Goal: Information Seeking & Learning: Learn about a topic

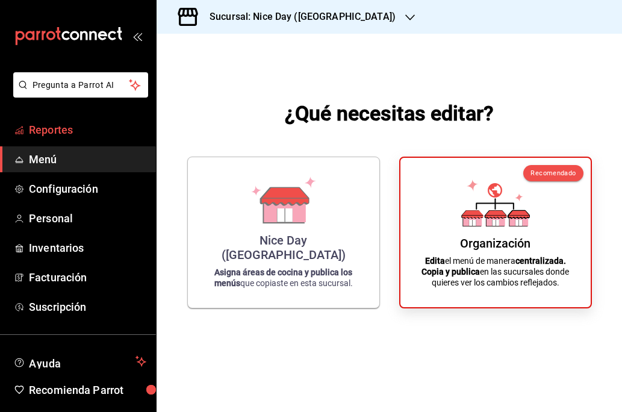
click at [60, 129] on span "Reportes" at bounding box center [87, 130] width 117 height 16
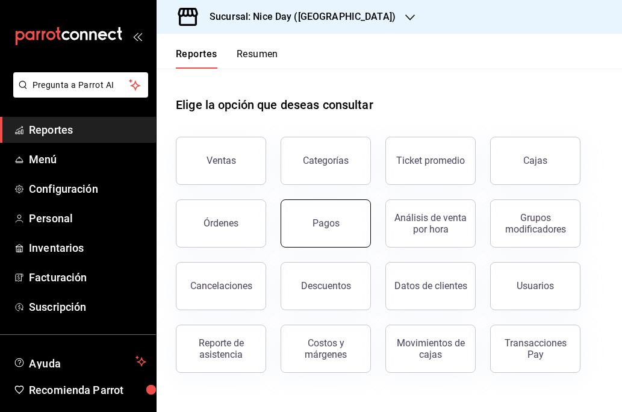
click at [318, 237] on button "Pagos" at bounding box center [325, 223] width 90 height 48
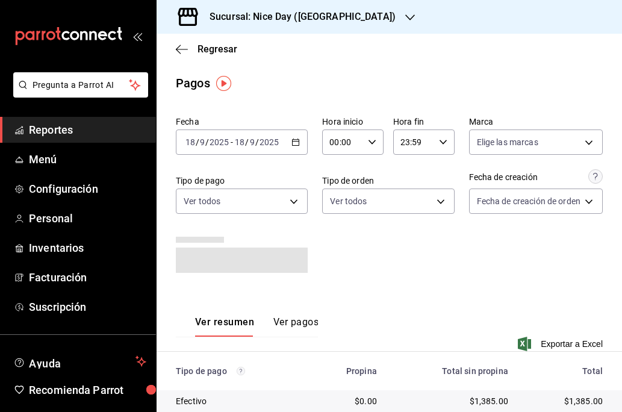
click at [289, 142] on div "[DATE] [DATE] - [DATE] [DATE]" at bounding box center [242, 141] width 132 height 25
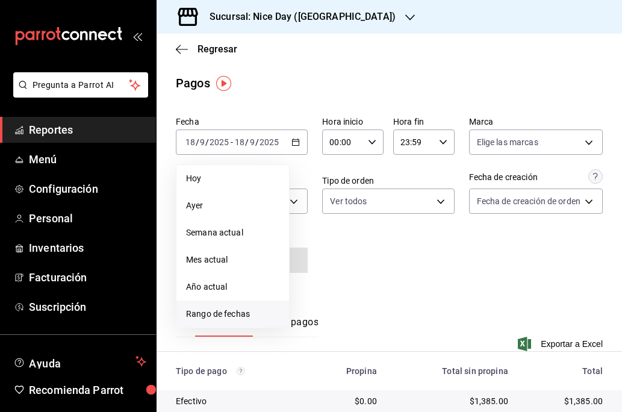
click at [211, 318] on span "Rango de fechas" at bounding box center [232, 314] width 93 height 13
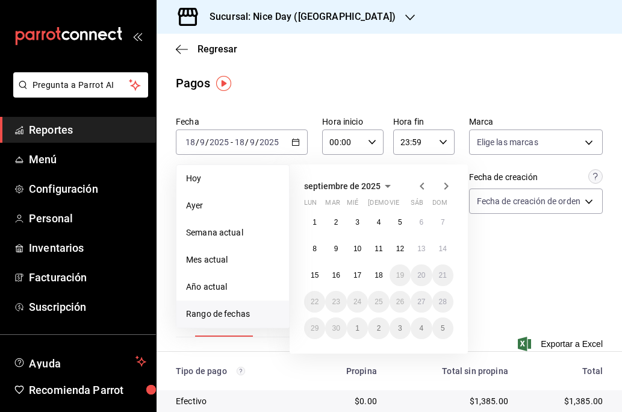
click at [314, 17] on h3 "Sucursal: Nice Day ([GEOGRAPHIC_DATA])" at bounding box center [298, 17] width 196 height 14
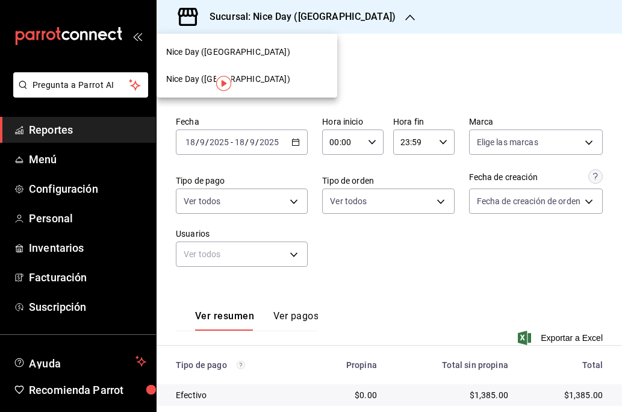
click at [191, 73] on span "Nice Day ([GEOGRAPHIC_DATA])" at bounding box center [228, 79] width 124 height 13
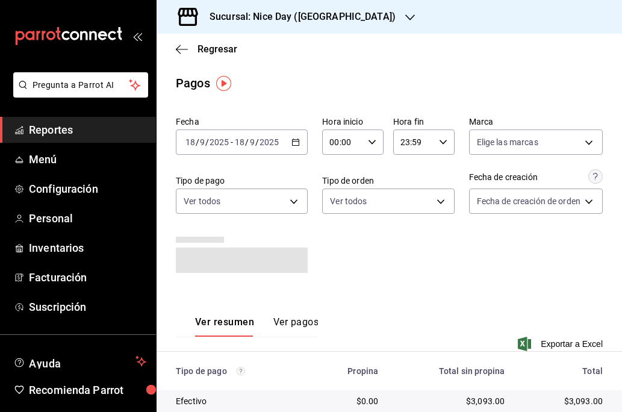
click at [292, 145] on \(Stroke\) "button" at bounding box center [295, 142] width 7 height 7
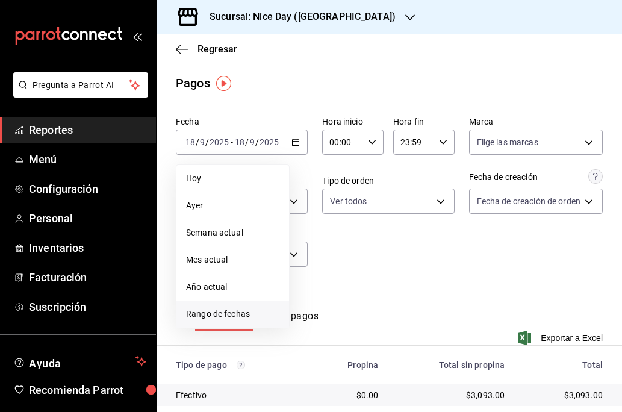
click at [226, 309] on span "Rango de fechas" at bounding box center [232, 314] width 93 height 13
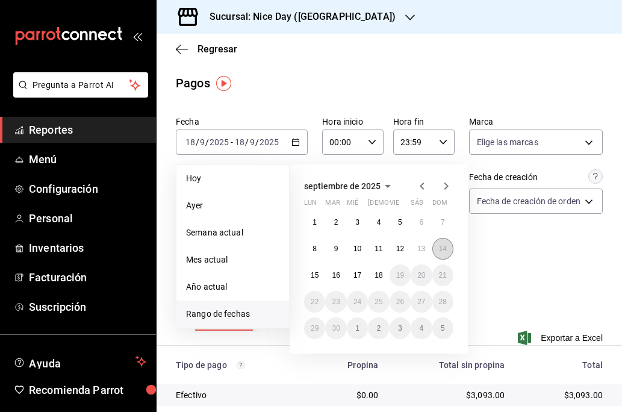
click at [442, 247] on abbr "14" at bounding box center [443, 248] width 8 height 8
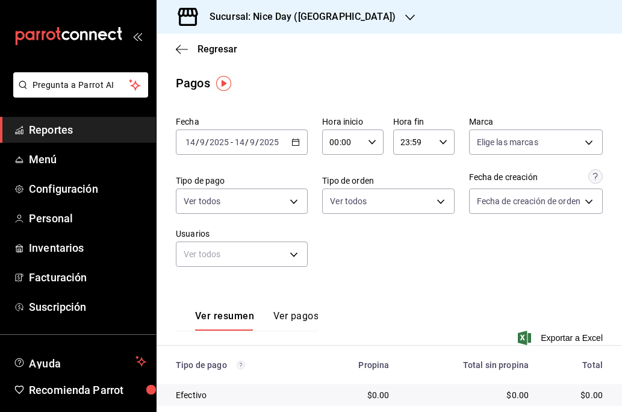
click at [294, 143] on icon "button" at bounding box center [295, 142] width 8 height 8
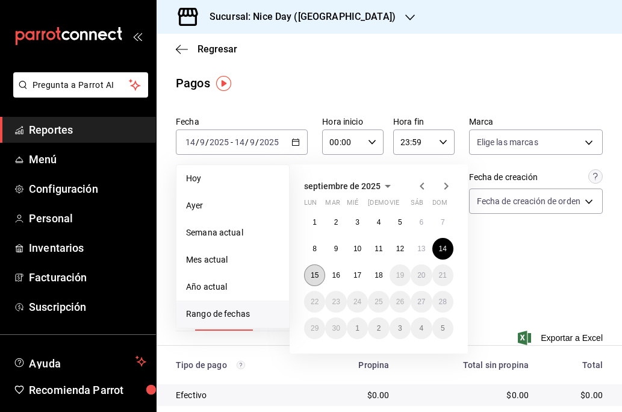
click at [317, 274] on abbr "15" at bounding box center [315, 275] width 8 height 8
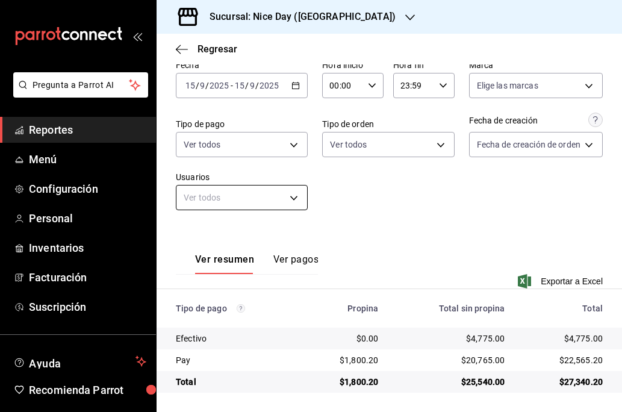
scroll to position [57, 0]
click at [297, 259] on button "Ver pagos" at bounding box center [295, 263] width 45 height 20
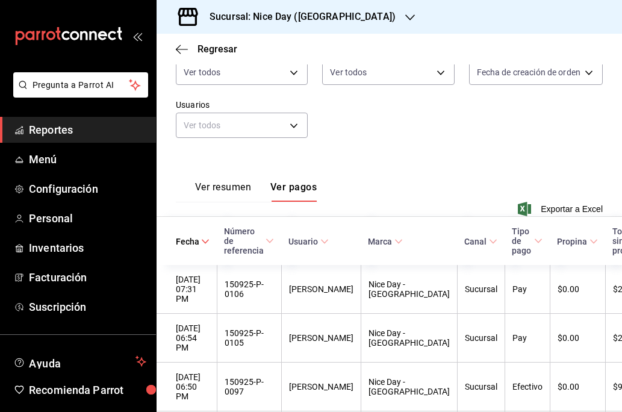
scroll to position [129, -1]
click at [223, 189] on button "Ver resumen" at bounding box center [223, 191] width 56 height 20
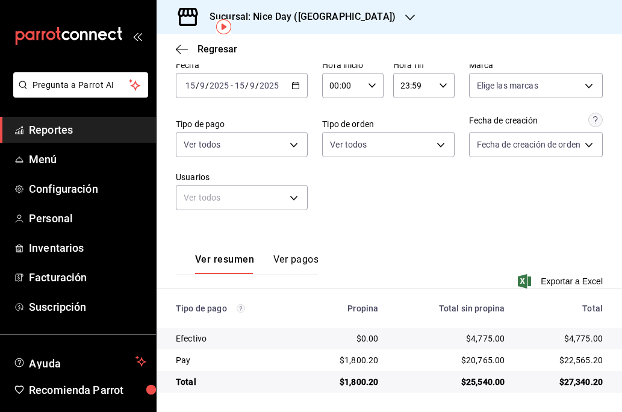
scroll to position [57, 0]
click at [179, 46] on icon "button" at bounding box center [178, 49] width 5 height 9
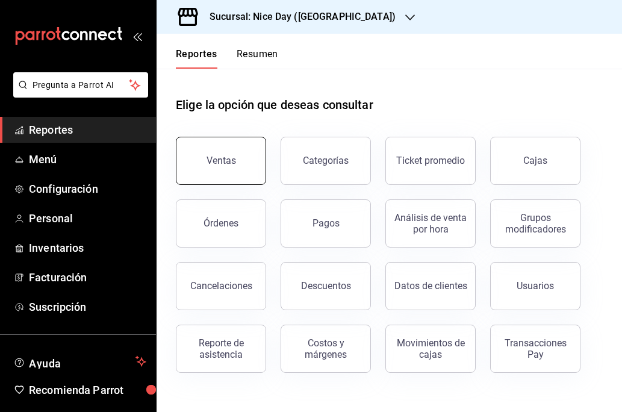
click at [230, 165] on div "Ventas" at bounding box center [220, 160] width 29 height 11
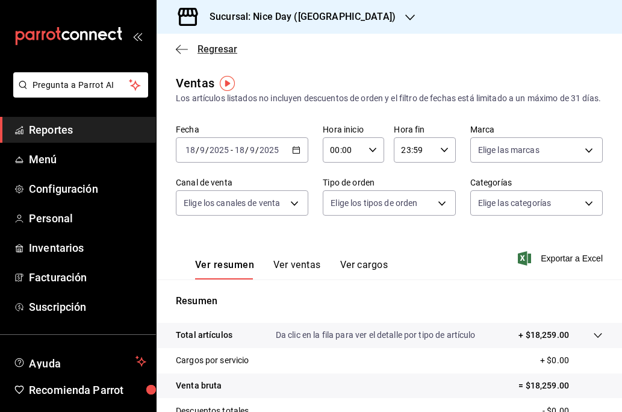
click at [185, 52] on icon "button" at bounding box center [182, 49] width 12 height 11
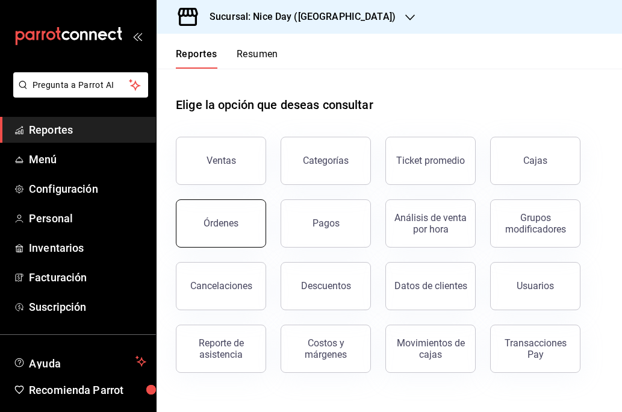
click at [225, 224] on div "Órdenes" at bounding box center [220, 222] width 35 height 11
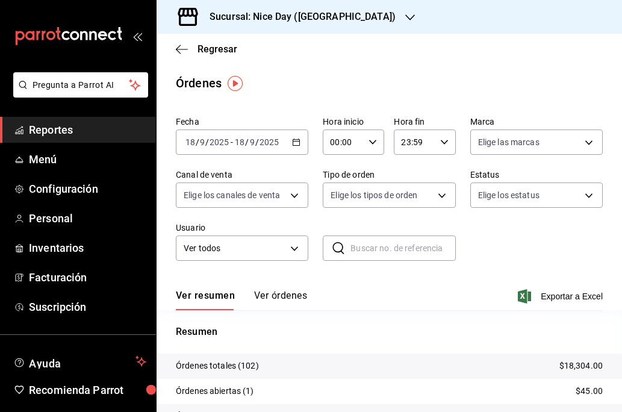
click at [294, 141] on \(Stroke\) "button" at bounding box center [296, 141] width 7 height 1
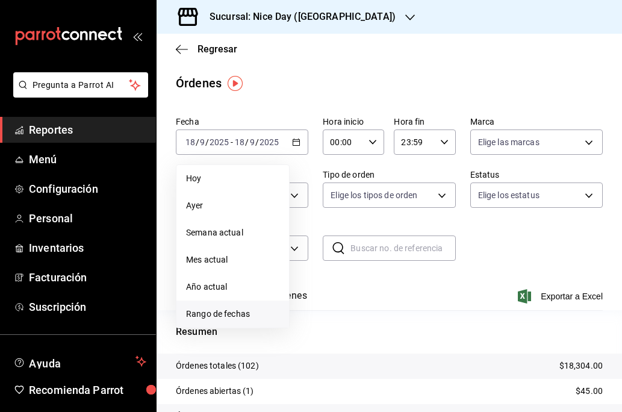
click at [215, 309] on span "Rango de fechas" at bounding box center [232, 314] width 93 height 13
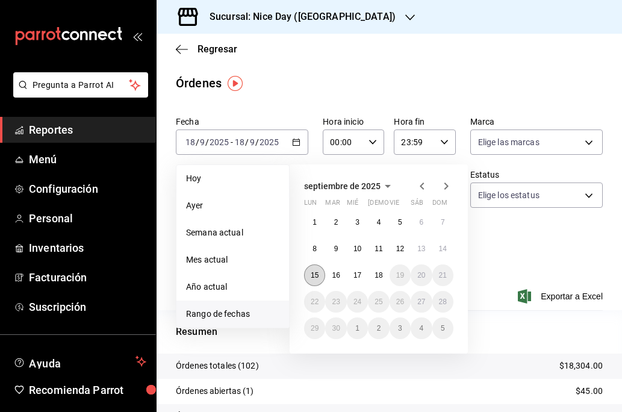
click at [311, 274] on abbr "15" at bounding box center [315, 275] width 8 height 8
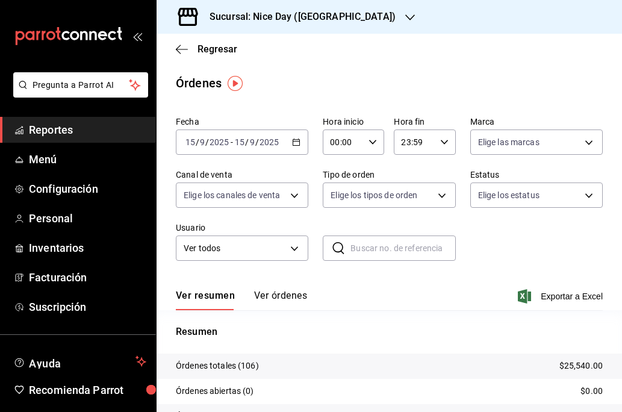
click at [298, 143] on icon "button" at bounding box center [296, 142] width 8 height 8
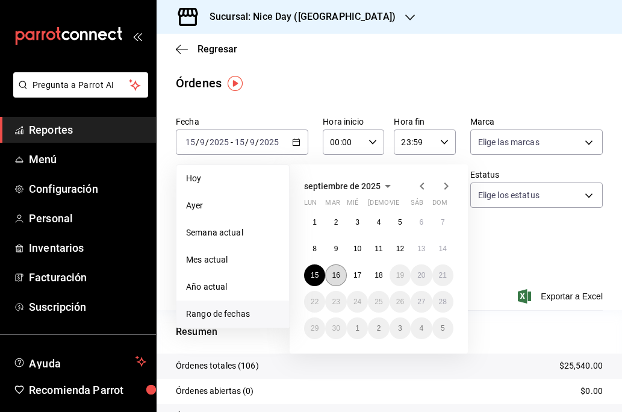
click at [339, 277] on abbr "16" at bounding box center [336, 275] width 8 height 8
click at [339, 276] on abbr "16" at bounding box center [336, 275] width 8 height 8
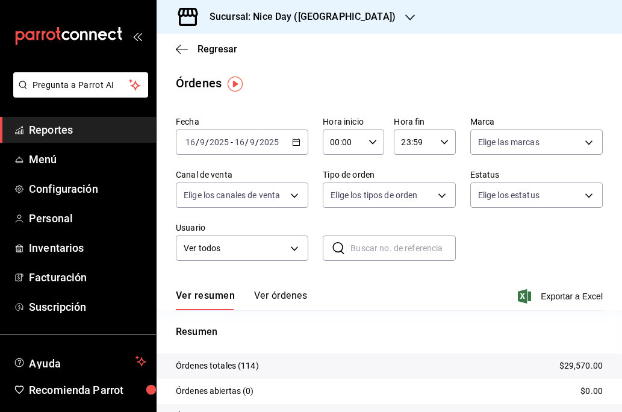
click at [291, 141] on div "2025-09-16 16 / 9 / 2025 - 2025-09-16 16 / 9 / 2025" at bounding box center [242, 141] width 132 height 25
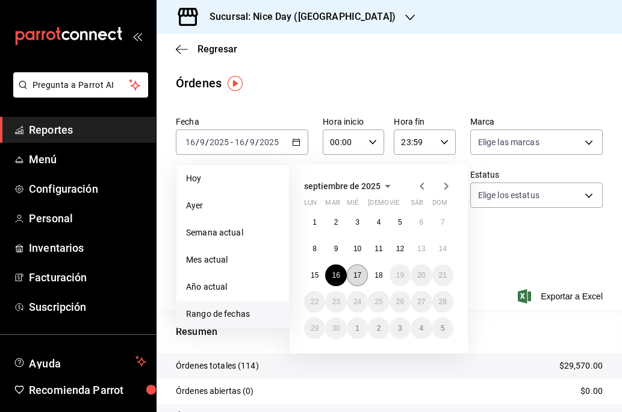
click at [354, 276] on abbr "17" at bounding box center [357, 275] width 8 height 8
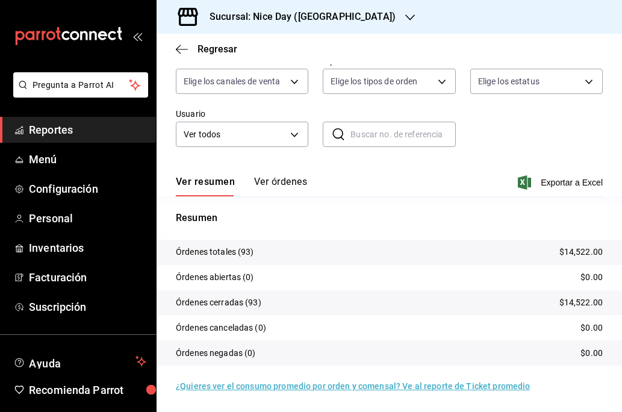
scroll to position [114, 0]
click at [269, 179] on button "Ver órdenes" at bounding box center [280, 186] width 53 height 20
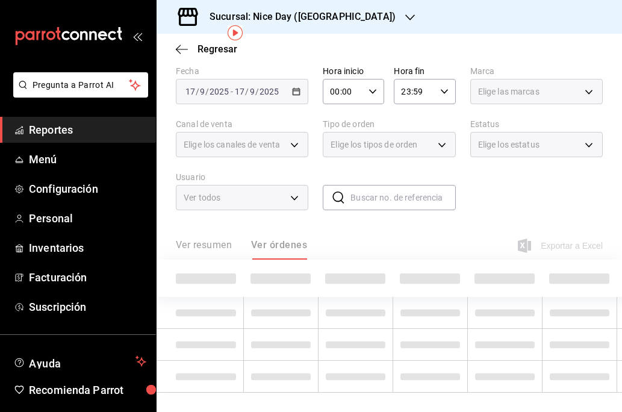
scroll to position [51, 0]
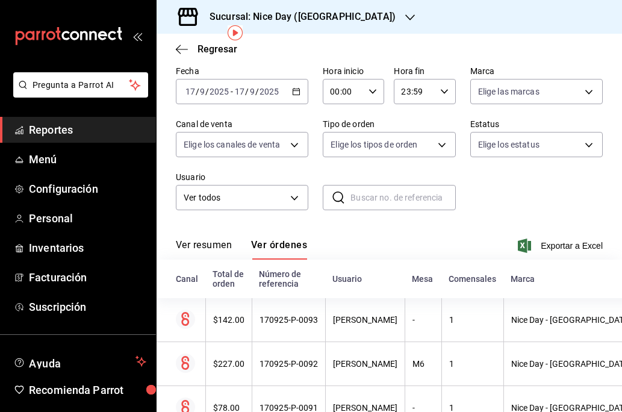
click at [294, 91] on \(Stroke\) "button" at bounding box center [296, 90] width 7 height 1
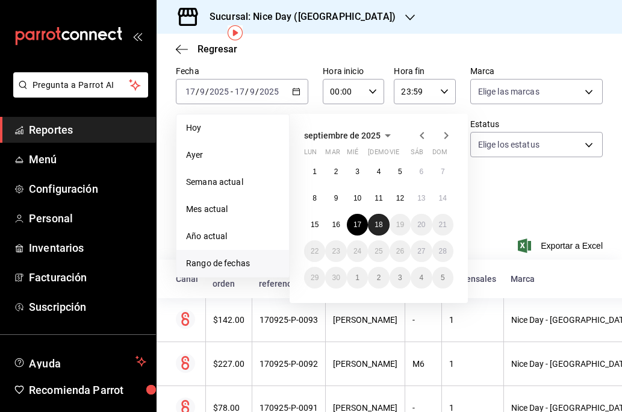
click at [381, 224] on abbr "18" at bounding box center [378, 224] width 8 height 8
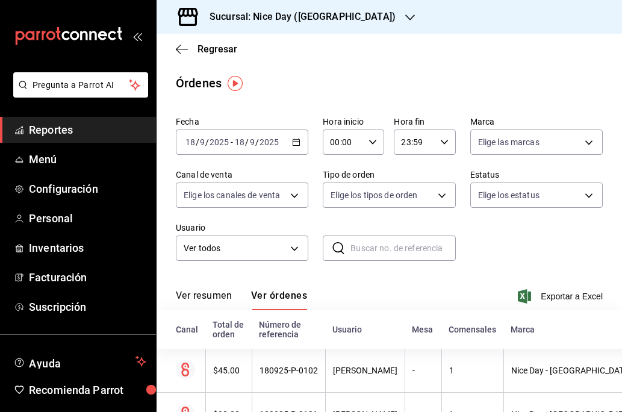
click at [211, 294] on button "Ver resumen" at bounding box center [204, 299] width 56 height 20
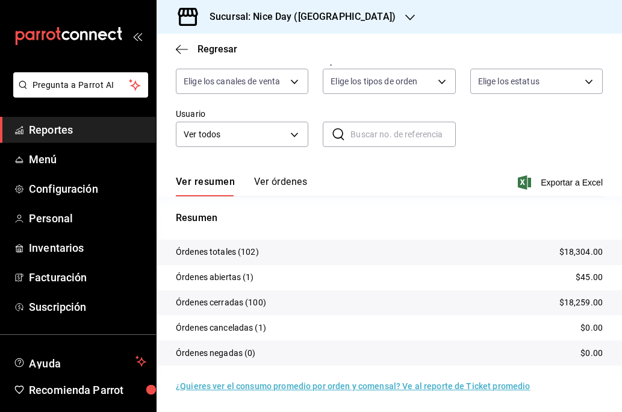
scroll to position [114, 0]
click at [181, 48] on icon "button" at bounding box center [182, 49] width 12 height 11
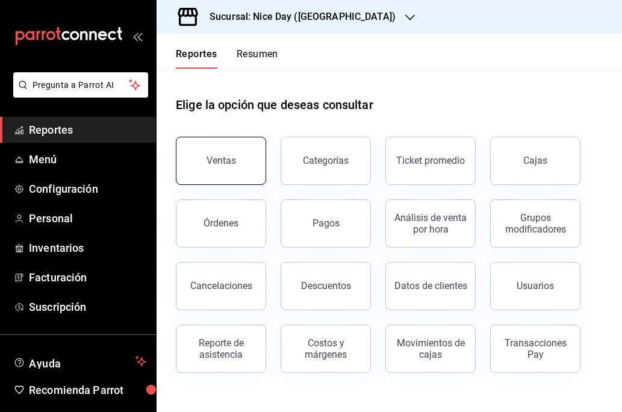
click at [204, 162] on button "Ventas" at bounding box center [221, 161] width 90 height 48
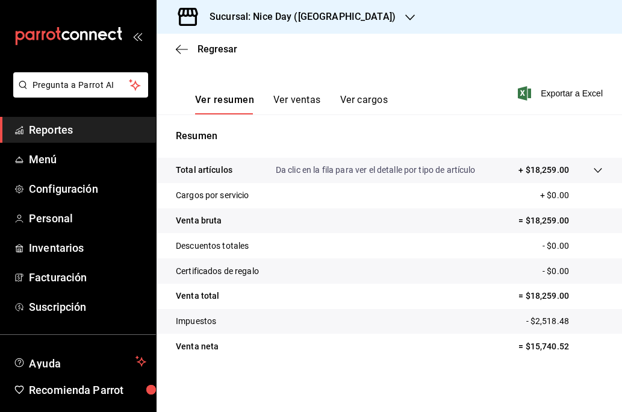
scroll to position [178, 0]
click at [303, 104] on button "Ver ventas" at bounding box center [297, 104] width 48 height 20
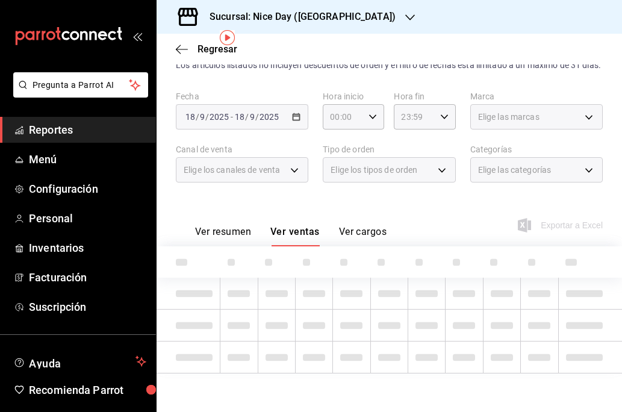
scroll to position [46, 0]
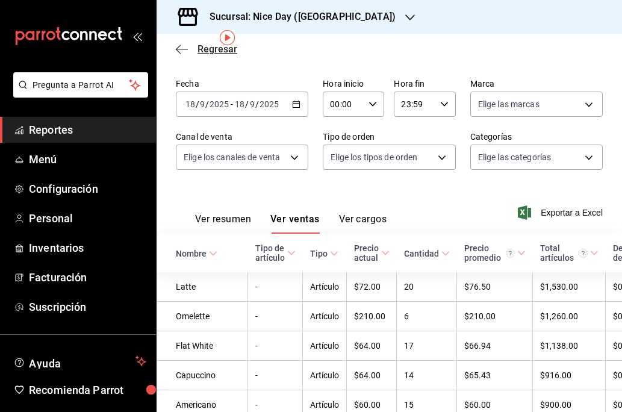
click at [185, 48] on icon "button" at bounding box center [182, 49] width 12 height 11
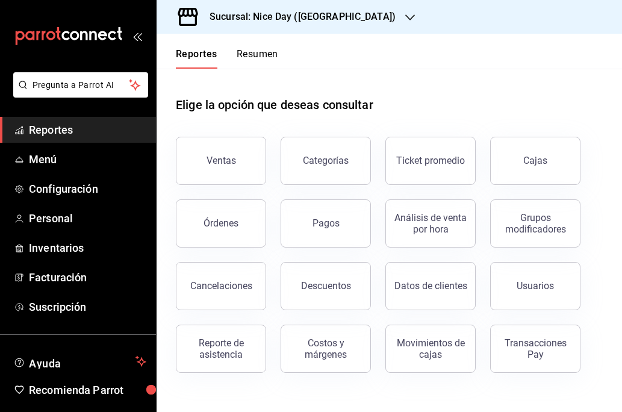
click at [266, 56] on button "Resumen" at bounding box center [258, 58] width 42 height 20
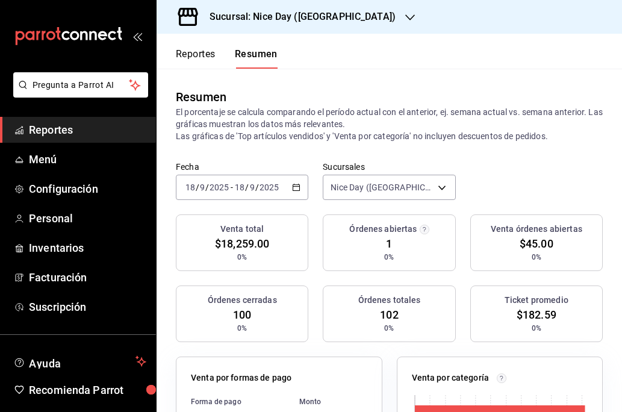
click at [197, 57] on button "Reportes" at bounding box center [196, 58] width 40 height 20
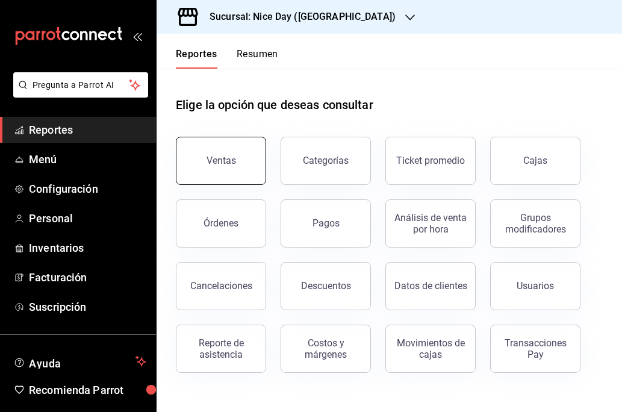
click at [227, 164] on div "Ventas" at bounding box center [220, 160] width 29 height 11
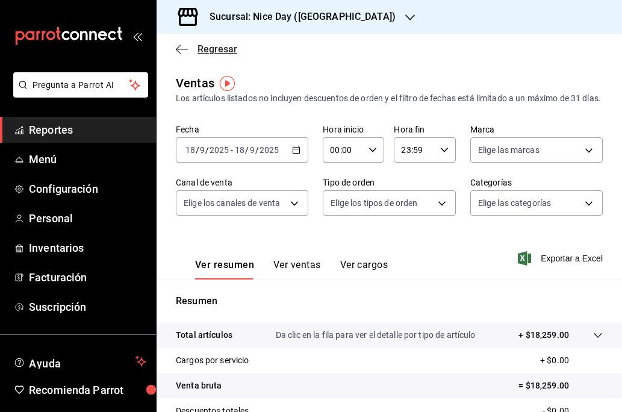
click at [181, 48] on icon "button" at bounding box center [182, 49] width 12 height 11
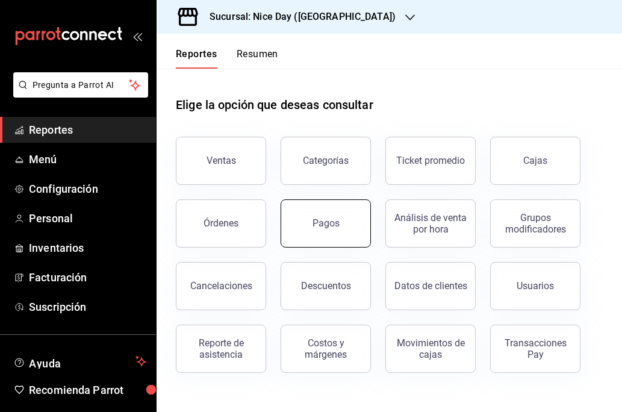
click at [329, 222] on div "Pagos" at bounding box center [325, 222] width 27 height 11
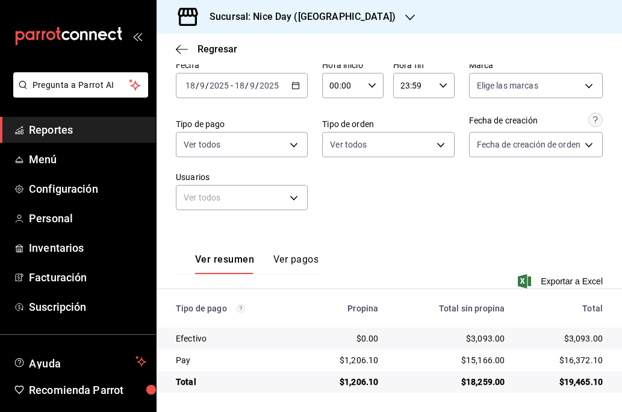
scroll to position [57, 0]
click at [425, 219] on div "Fecha 2025-09-18 18 / 9 / 2025 - 2025-09-18 18 / 9 / 2025 Hora inicio 00:00 Hor…" at bounding box center [389, 140] width 427 height 170
click at [181, 44] on icon "button" at bounding box center [182, 49] width 12 height 11
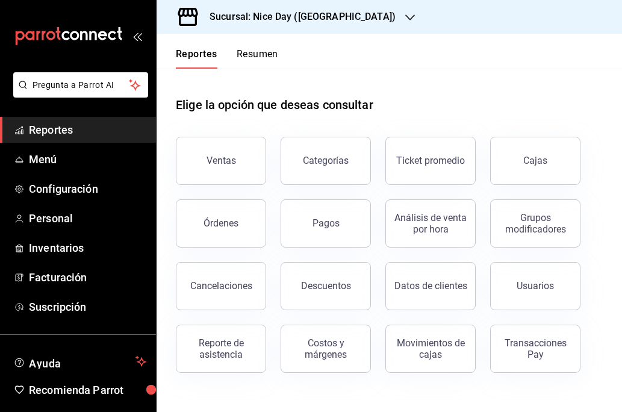
click at [302, 17] on h3 "Sucursal: Nice Day ([GEOGRAPHIC_DATA])" at bounding box center [298, 17] width 196 height 14
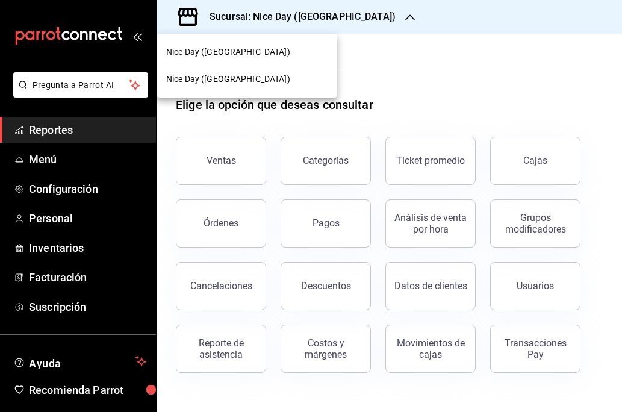
click at [211, 48] on span "Nice Day ([GEOGRAPHIC_DATA])" at bounding box center [228, 52] width 124 height 13
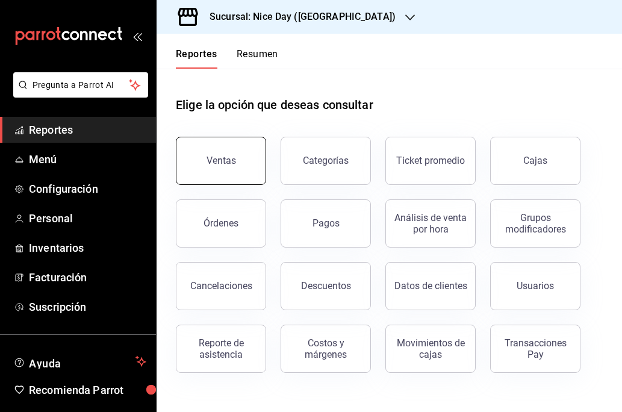
click at [224, 163] on div "Ventas" at bounding box center [220, 160] width 29 height 11
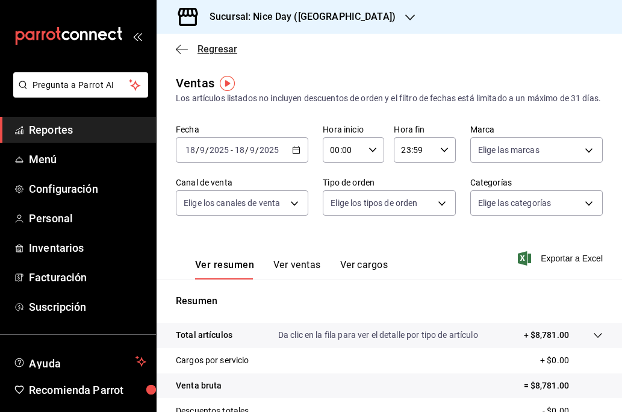
click at [185, 51] on icon "button" at bounding box center [182, 49] width 12 height 11
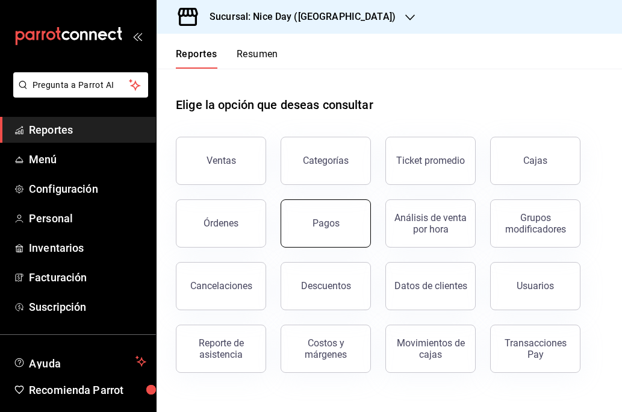
click at [323, 226] on div "Pagos" at bounding box center [325, 222] width 27 height 11
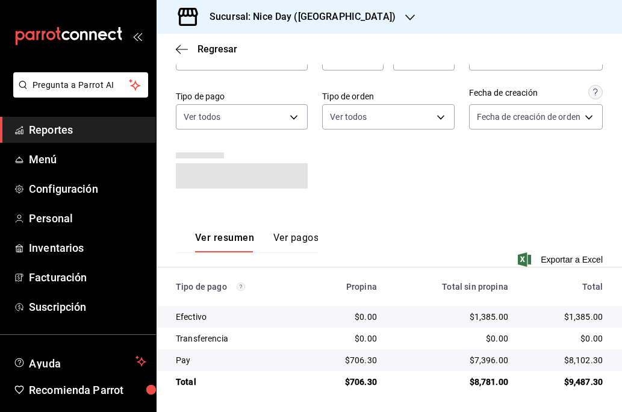
scroll to position [67, 0]
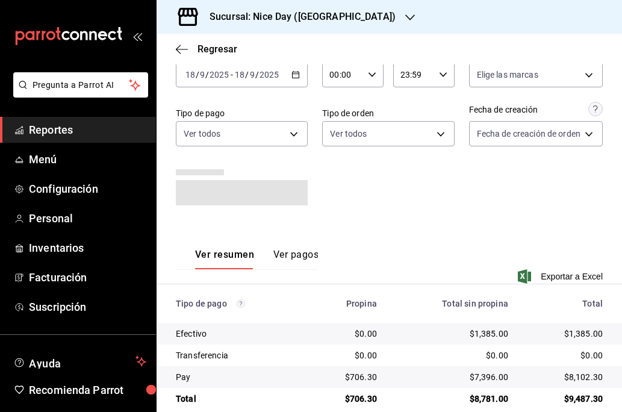
click at [296, 78] on \(Stroke\) "button" at bounding box center [295, 75] width 7 height 7
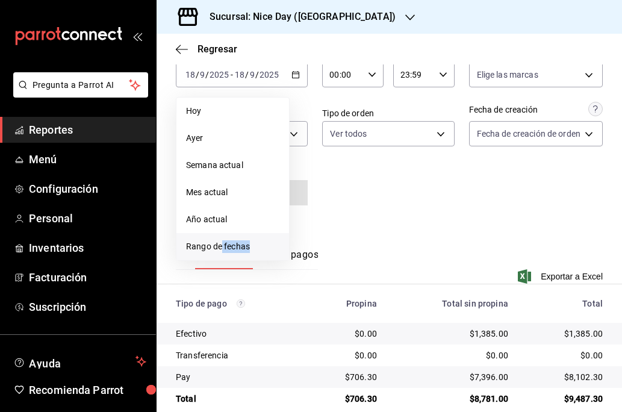
click at [222, 250] on span "Rango de fechas" at bounding box center [232, 246] width 93 height 13
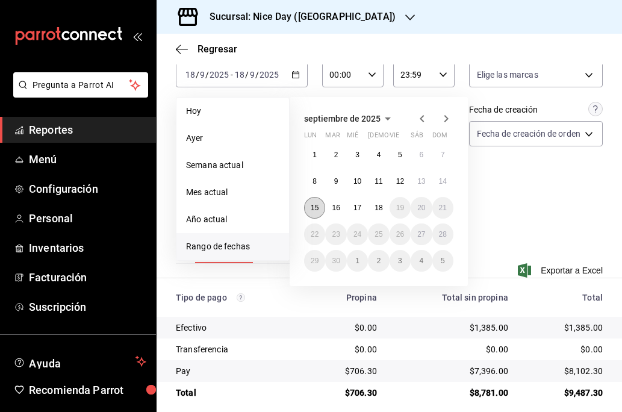
click at [314, 205] on abbr "15" at bounding box center [315, 207] width 8 height 8
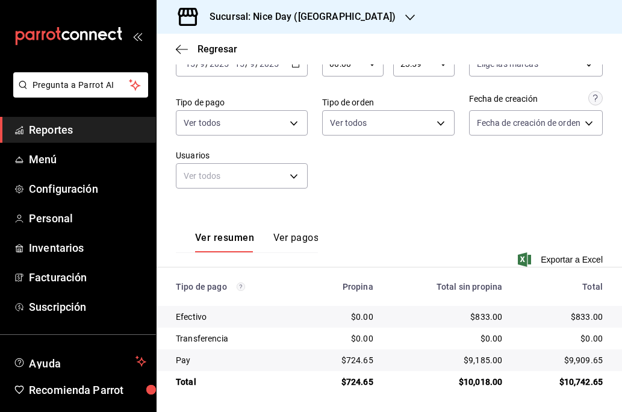
click at [515, 0] on div "Sucursal: Nice Day ([GEOGRAPHIC_DATA])" at bounding box center [388, 17] width 465 height 34
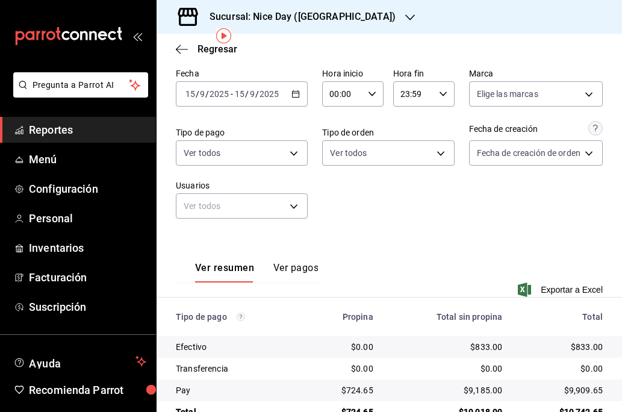
scroll to position [48, 0]
click at [293, 95] on icon "button" at bounding box center [295, 94] width 8 height 8
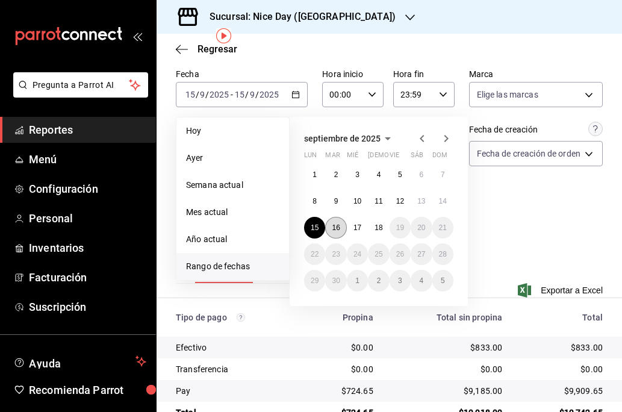
click at [335, 233] on button "16" at bounding box center [335, 228] width 21 height 22
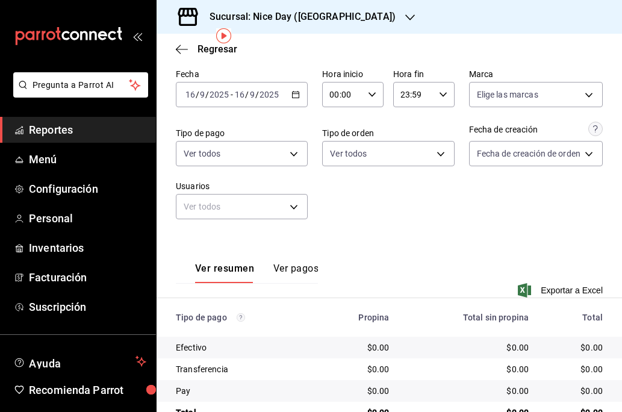
click at [290, 91] on div "2025-09-16 16 / 9 / 2025 - 2025-09-16 16 / 9 / 2025" at bounding box center [242, 94] width 132 height 25
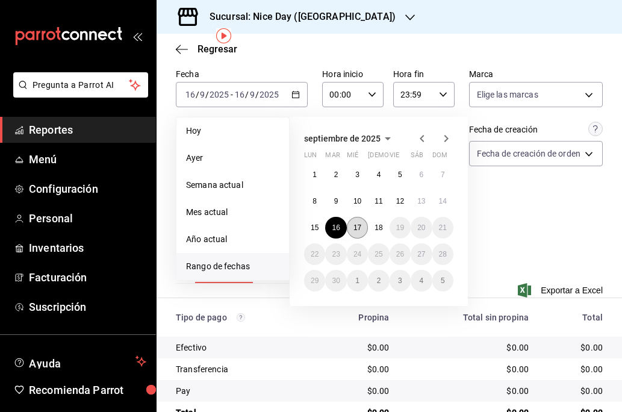
click at [352, 223] on button "17" at bounding box center [357, 228] width 21 height 22
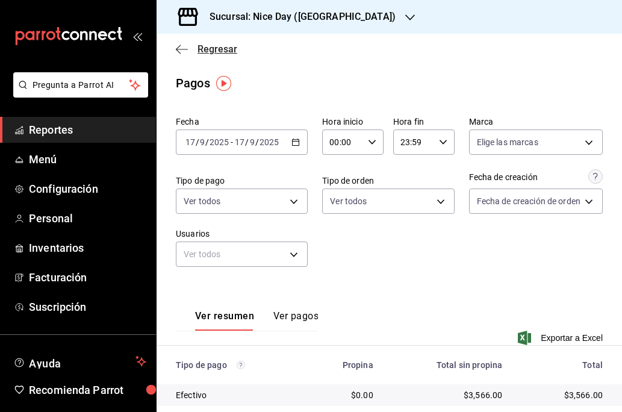
click at [183, 48] on icon "button" at bounding box center [182, 49] width 12 height 11
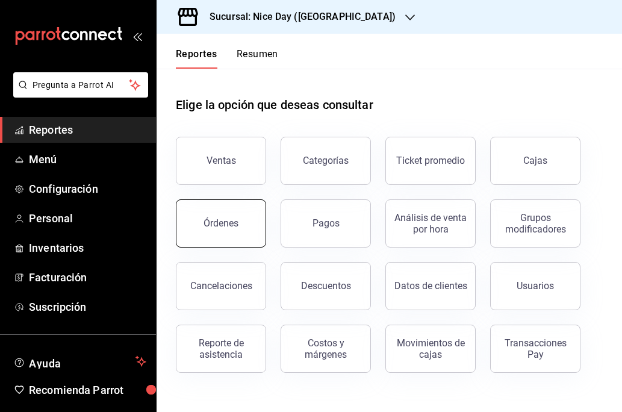
click at [234, 215] on button "Órdenes" at bounding box center [221, 223] width 90 height 48
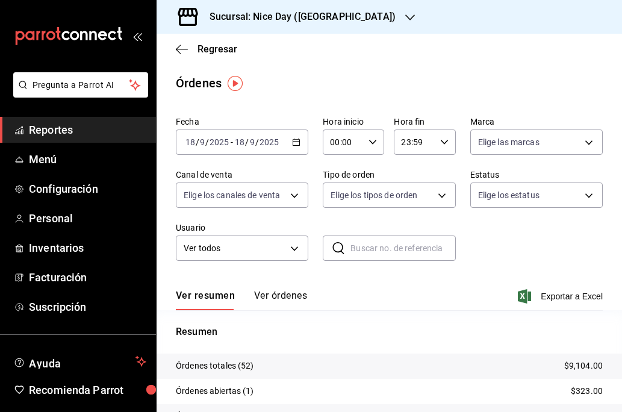
click at [263, 145] on input "2025" at bounding box center [269, 142] width 20 height 10
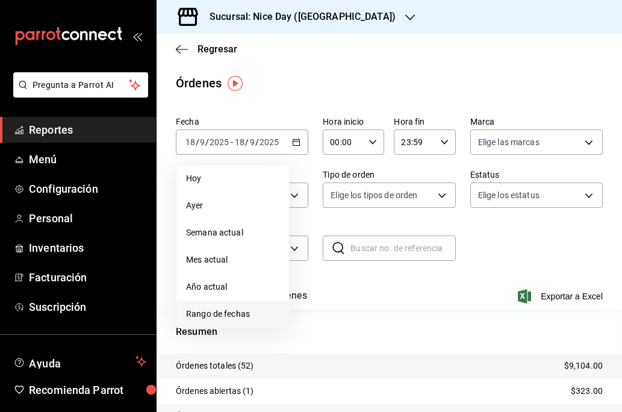
click at [216, 310] on span "Rango de fechas" at bounding box center [232, 314] width 93 height 13
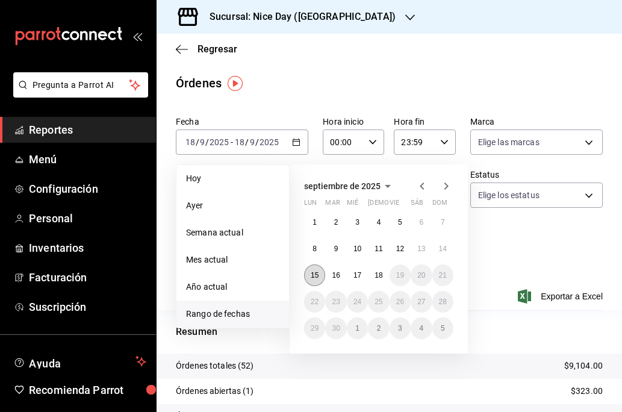
click at [320, 273] on button "15" at bounding box center [314, 275] width 21 height 22
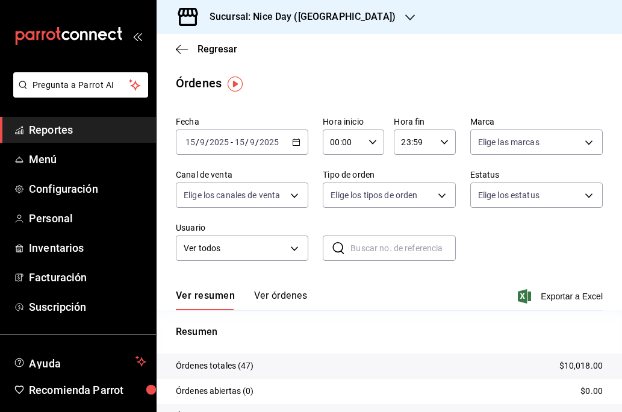
click at [294, 141] on icon "button" at bounding box center [296, 142] width 8 height 8
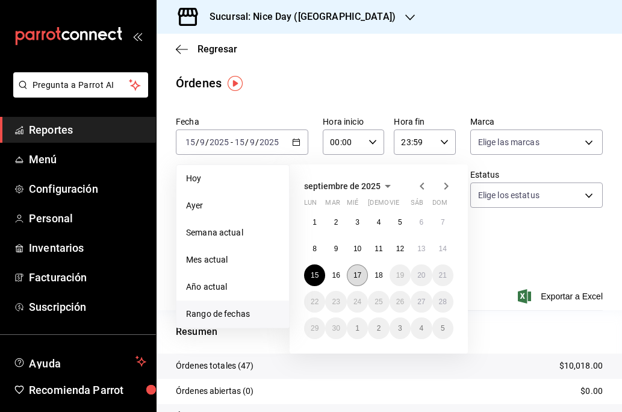
click at [354, 271] on abbr "17" at bounding box center [357, 275] width 8 height 8
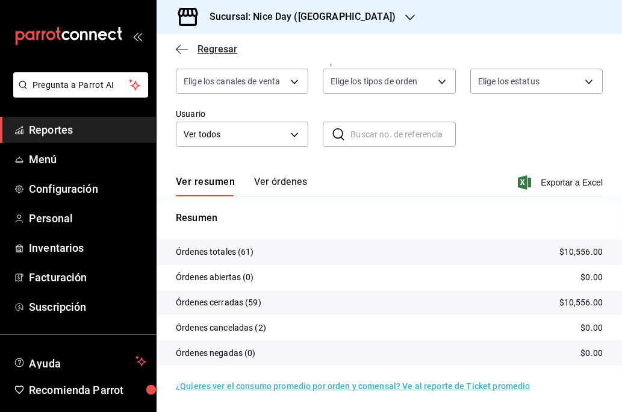
click at [182, 46] on icon "button" at bounding box center [182, 49] width 12 height 11
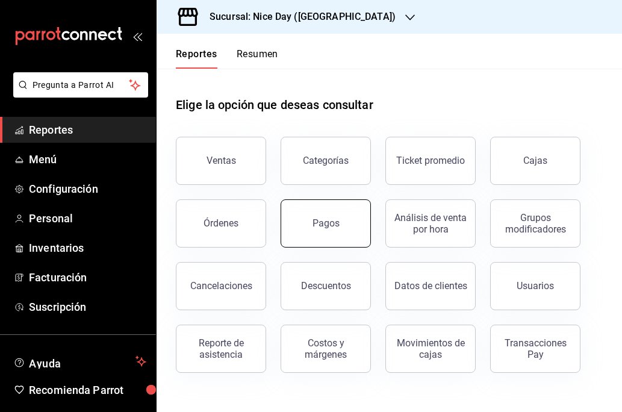
click at [308, 228] on button "Pagos" at bounding box center [325, 223] width 90 height 48
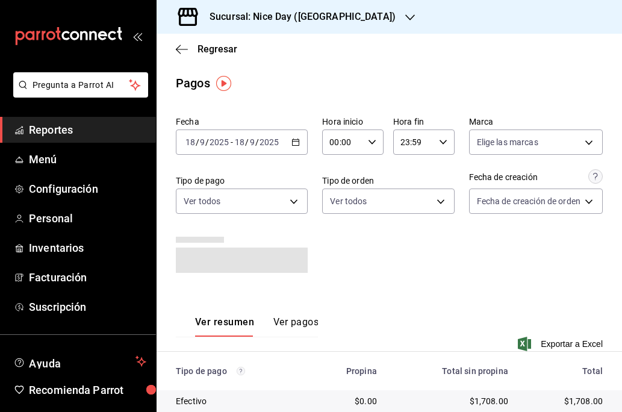
click at [298, 139] on icon "button" at bounding box center [295, 142] width 8 height 8
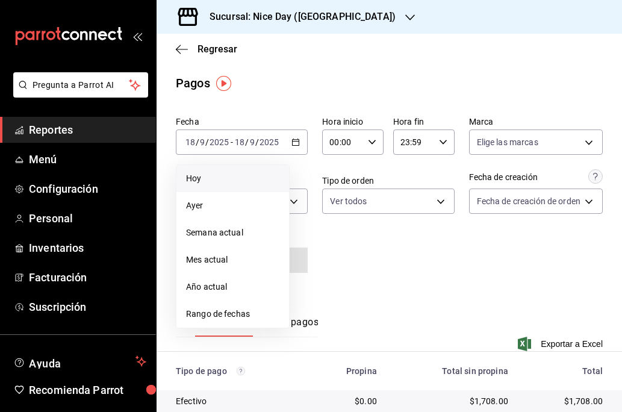
click at [202, 178] on span "Hoy" at bounding box center [232, 178] width 93 height 13
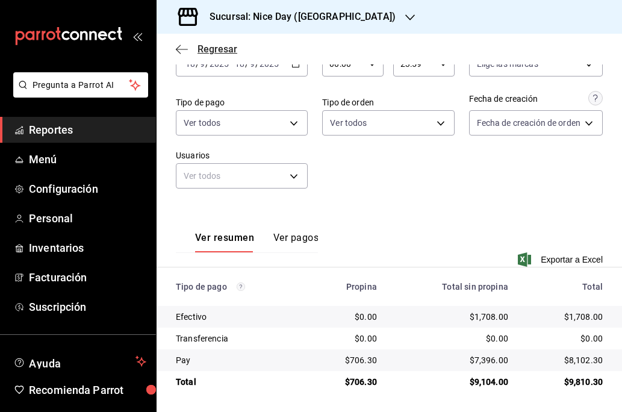
click at [183, 51] on icon "button" at bounding box center [182, 49] width 12 height 11
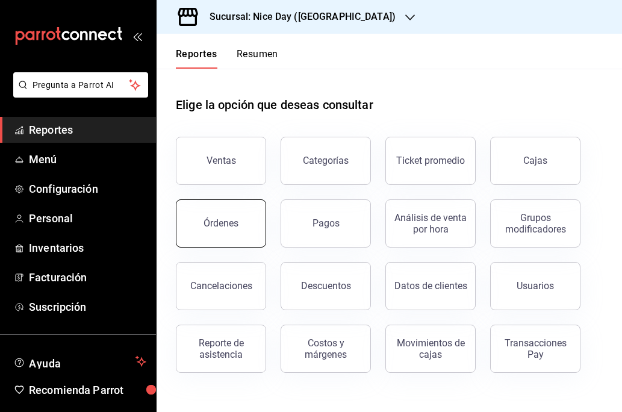
click at [227, 221] on div "Órdenes" at bounding box center [220, 222] width 35 height 11
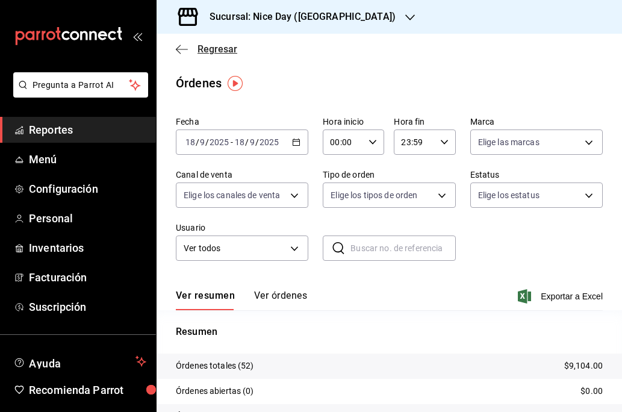
click at [179, 48] on icon "button" at bounding box center [182, 49] width 12 height 11
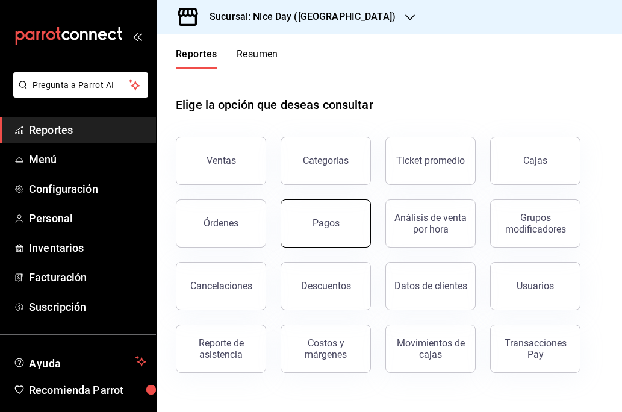
click at [318, 226] on div "Pagos" at bounding box center [325, 222] width 27 height 11
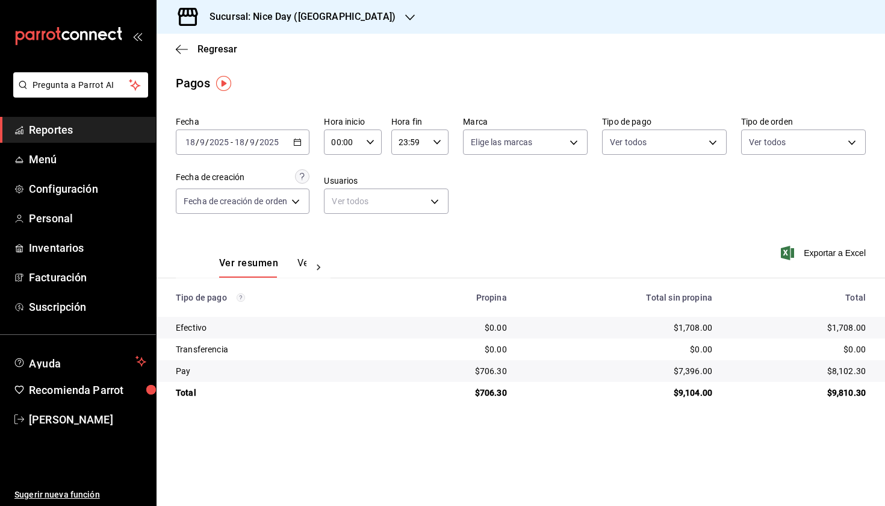
click at [320, 19] on h3 "Sucursal: Nice Day ([GEOGRAPHIC_DATA])" at bounding box center [298, 17] width 196 height 14
click at [191, 79] on span "Nice Day ([GEOGRAPHIC_DATA])" at bounding box center [228, 79] width 124 height 13
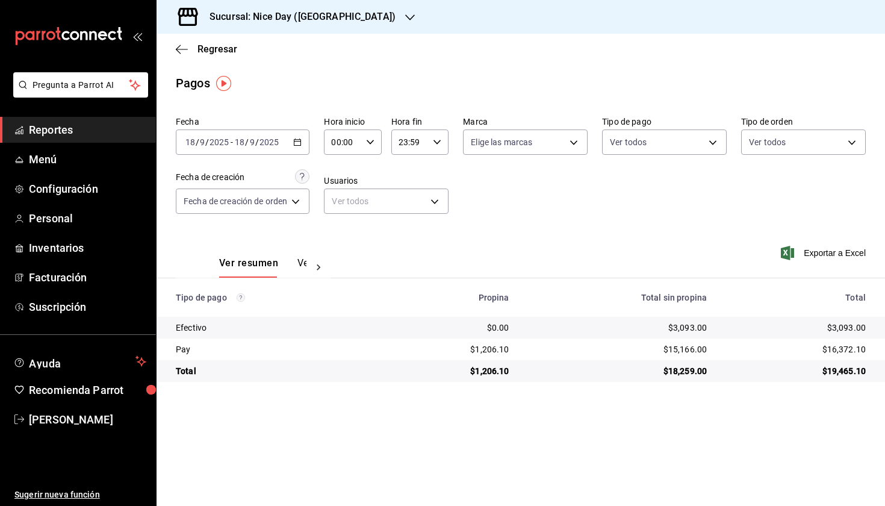
click at [621, 389] on main "Regresar Pagos Fecha 2025-09-18 18 / 9 / 2025 - 2025-09-18 18 / 9 / 2025 Hora i…" at bounding box center [520, 270] width 728 height 472
click at [621, 349] on div "$16,372.10" at bounding box center [796, 349] width 140 height 12
drag, startPoint x: 830, startPoint y: 329, endPoint x: 870, endPoint y: 383, distance: 66.7
click at [621, 383] on main "Regresar Pagos Fecha 2025-09-18 18 / 9 / 2025 - 2025-09-18 18 / 9 / 2025 Hora i…" at bounding box center [520, 270] width 728 height 472
click at [567, 411] on main "Regresar Pagos Fecha 2025-09-18 18 / 9 / 2025 - 2025-09-18 18 / 9 / 2025 Hora i…" at bounding box center [520, 270] width 728 height 472
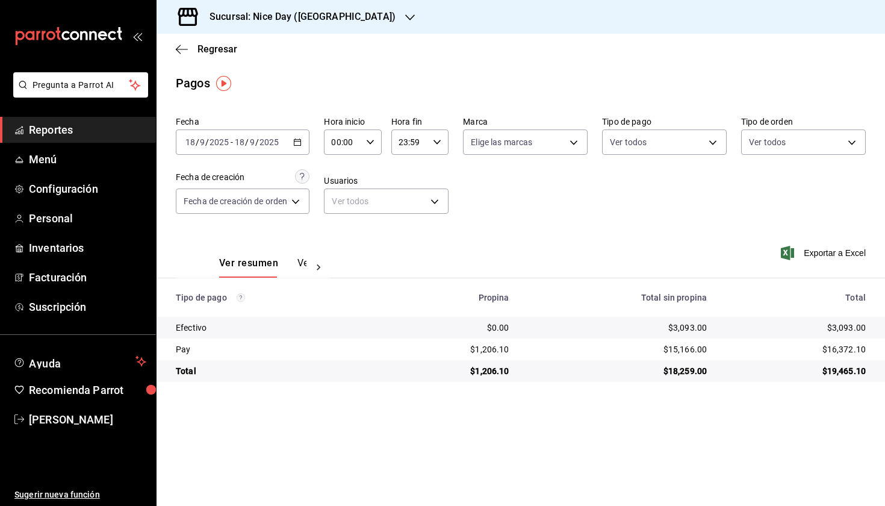
click at [305, 145] on div "2025-09-18 18 / 9 / 2025 - 2025-09-18 18 / 9 / 2025" at bounding box center [243, 141] width 134 height 25
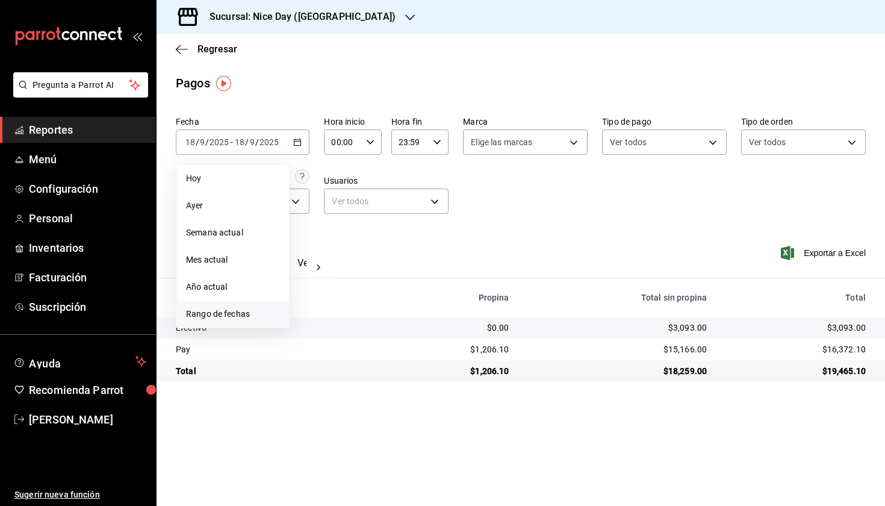
click at [221, 308] on span "Rango de fechas" at bounding box center [232, 314] width 93 height 13
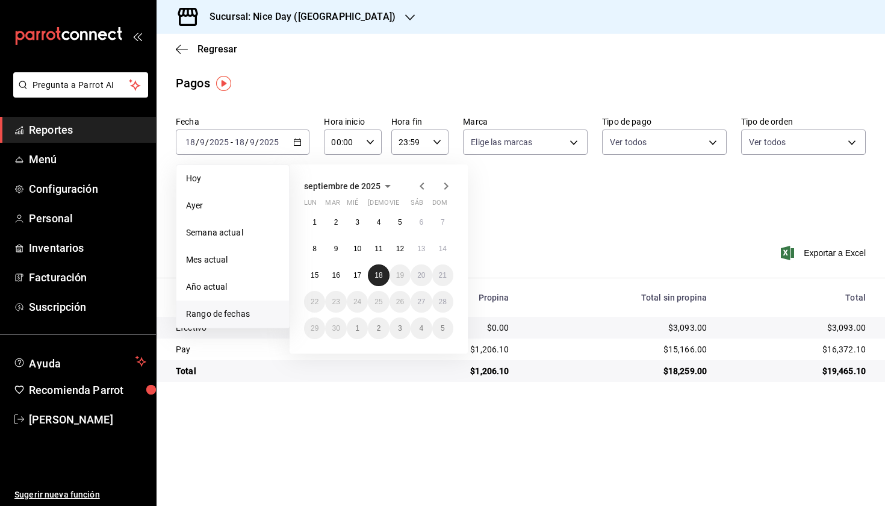
click at [383, 281] on button "18" at bounding box center [378, 275] width 21 height 22
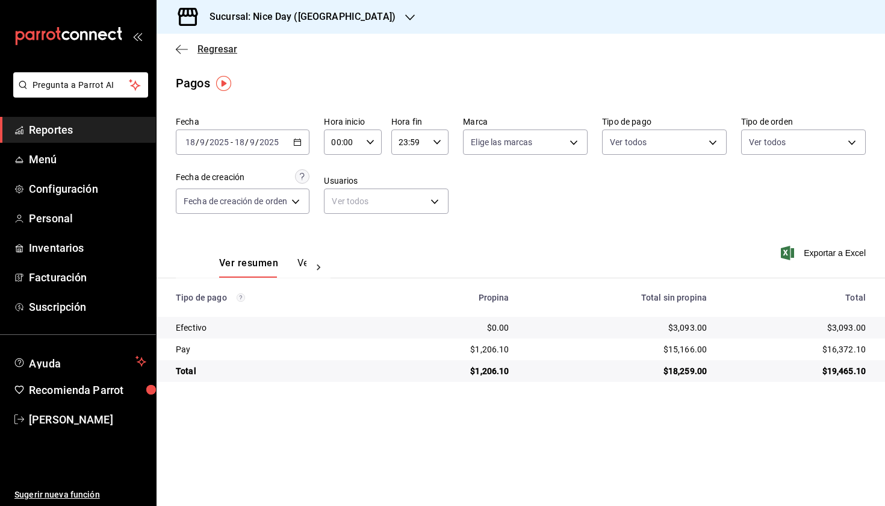
click at [188, 52] on span "Regresar" at bounding box center [206, 48] width 61 height 11
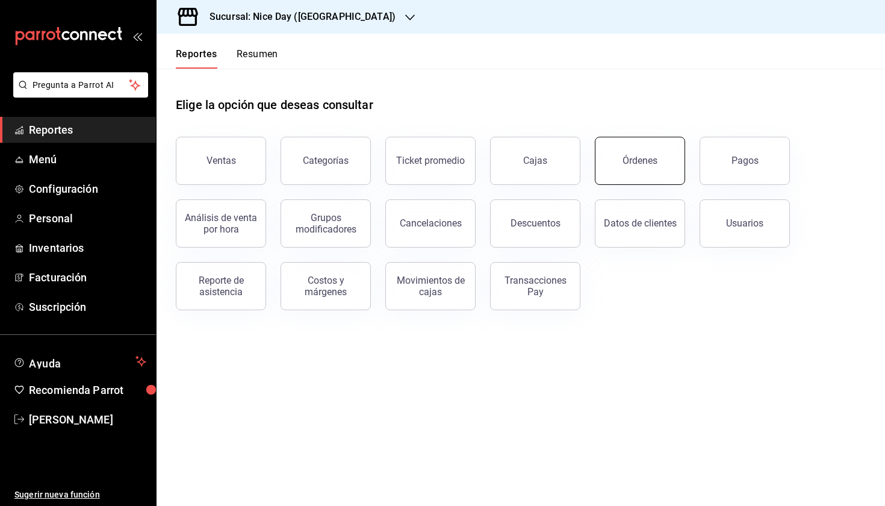
click at [621, 164] on div "Órdenes" at bounding box center [639, 160] width 35 height 11
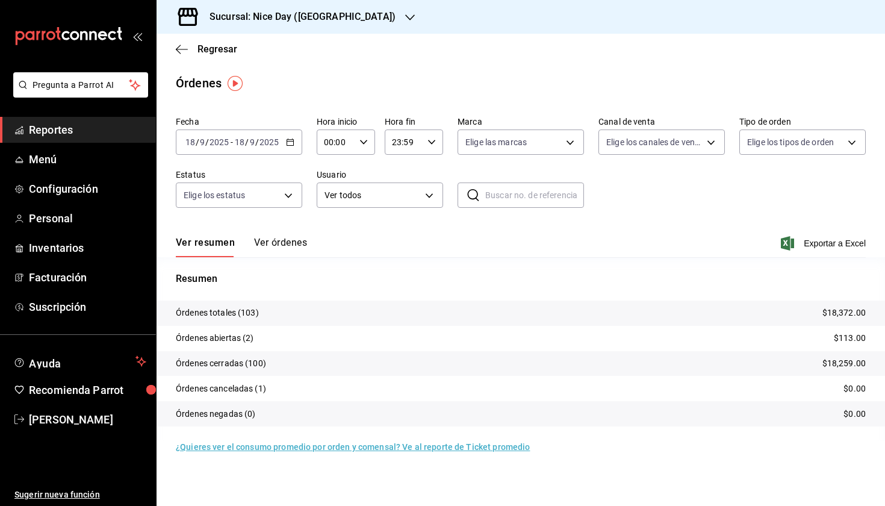
click at [210, 338] on p "Órdenes abiertas (2)" at bounding box center [215, 338] width 78 height 13
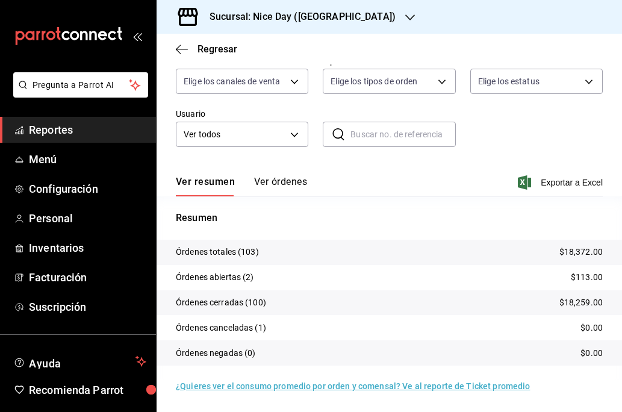
scroll to position [114, 0]
click at [223, 326] on p "Órdenes canceladas (1)" at bounding box center [221, 327] width 90 height 13
click at [69, 131] on span "Reportes" at bounding box center [87, 130] width 117 height 16
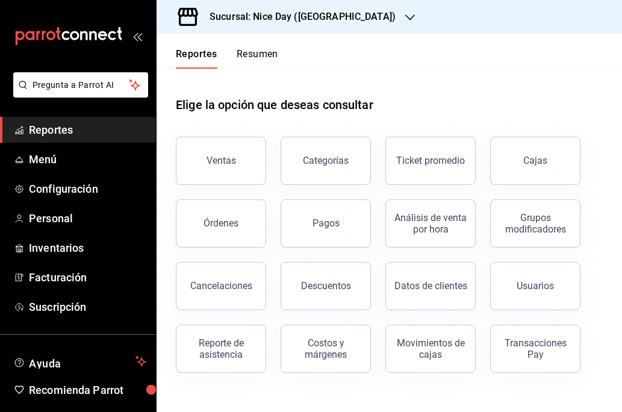
click at [303, 17] on h3 "Sucursal: Nice Day ([GEOGRAPHIC_DATA])" at bounding box center [298, 17] width 196 height 14
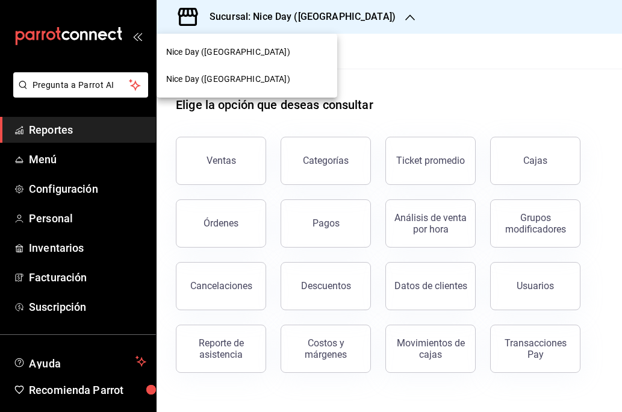
click at [241, 55] on div "Nice Day ([GEOGRAPHIC_DATA])" at bounding box center [246, 52] width 161 height 13
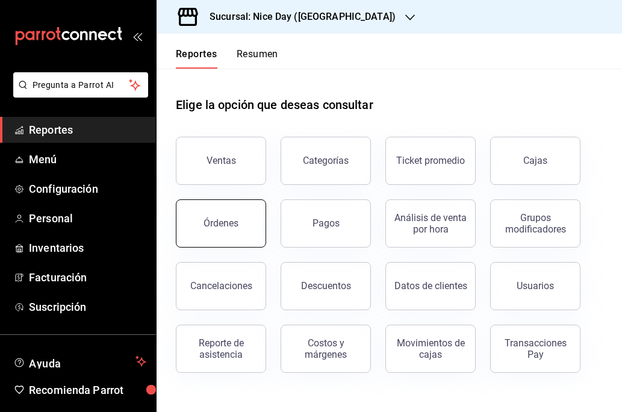
click at [241, 229] on button "Órdenes" at bounding box center [221, 223] width 90 height 48
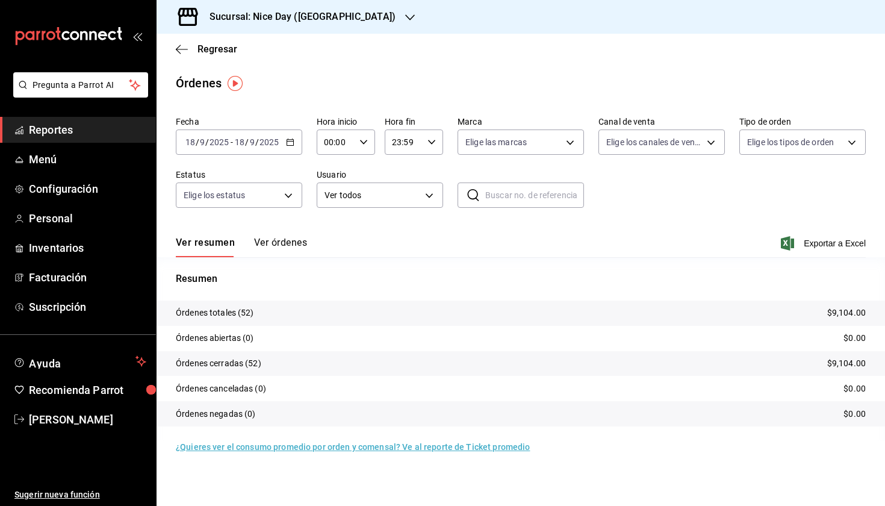
click at [621, 387] on tr "Órdenes canceladas (0) $0.00" at bounding box center [520, 388] width 728 height 25
click at [190, 51] on span "Regresar" at bounding box center [206, 48] width 61 height 11
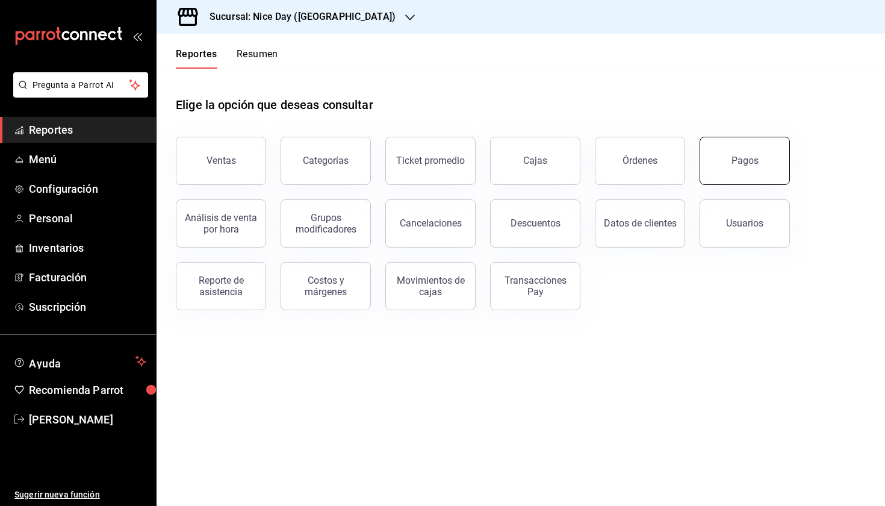
click at [621, 159] on button "Pagos" at bounding box center [744, 161] width 90 height 48
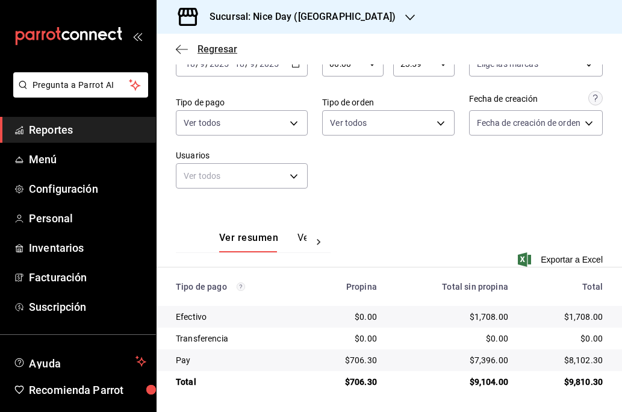
click at [183, 50] on icon "button" at bounding box center [182, 49] width 12 height 11
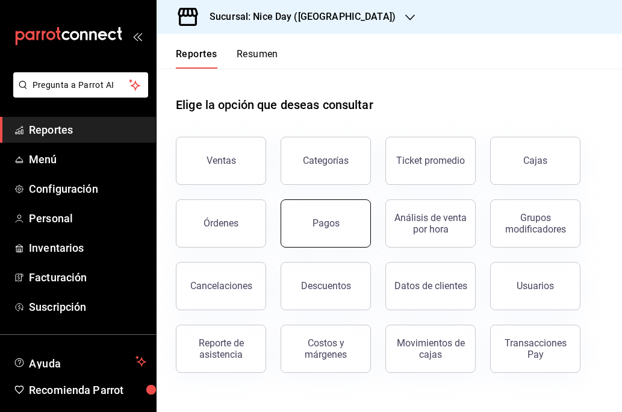
click at [338, 227] on div "Pagos" at bounding box center [325, 222] width 27 height 11
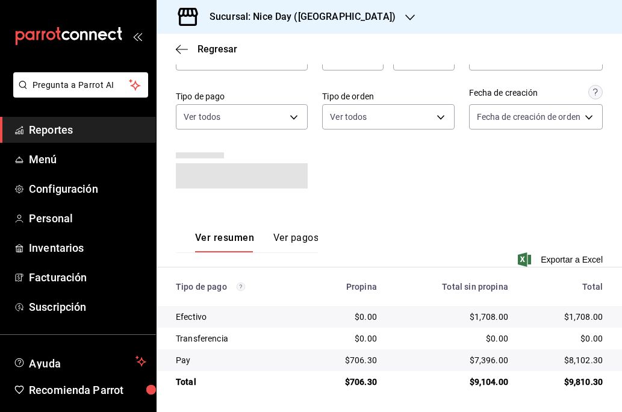
scroll to position [84, 0]
click at [310, 16] on h3 "Sucursal: Nice Day ([GEOGRAPHIC_DATA])" at bounding box center [298, 17] width 196 height 14
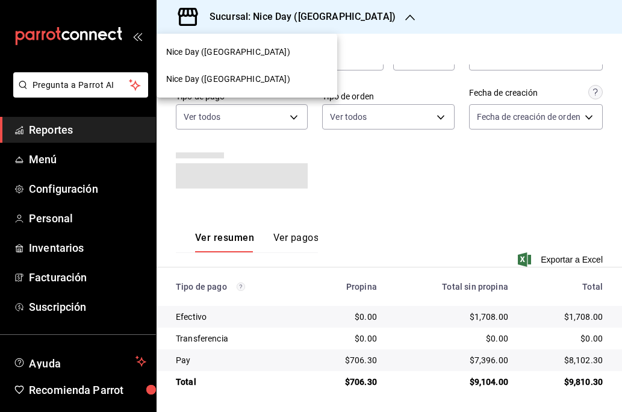
click at [234, 77] on span "Nice Day ([GEOGRAPHIC_DATA])" at bounding box center [228, 79] width 124 height 13
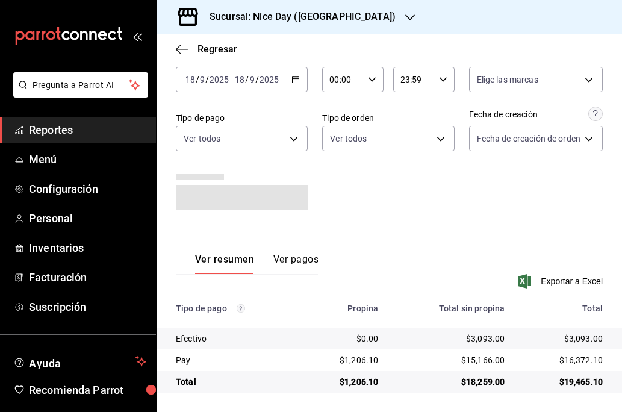
scroll to position [57, 0]
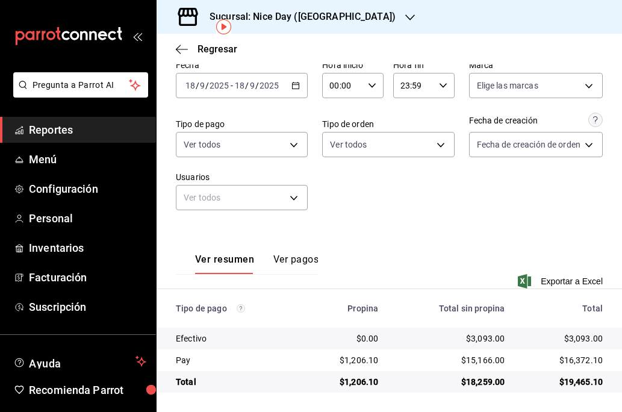
click at [382, 208] on div "Fecha 2025-09-18 18 / 9 / 2025 - 2025-09-18 18 / 9 / 2025 Hora inicio 00:00 Hor…" at bounding box center [389, 140] width 427 height 170
click at [183, 48] on icon "button" at bounding box center [182, 49] width 12 height 11
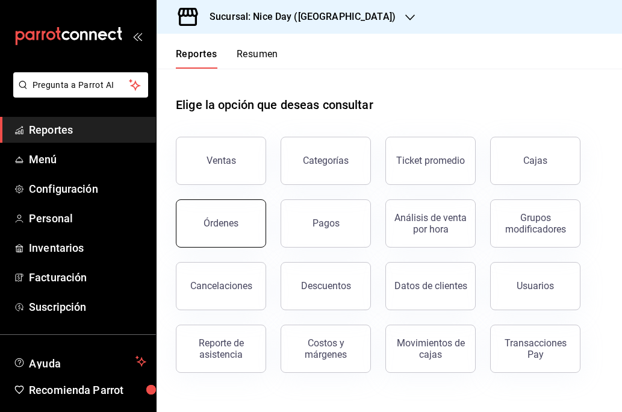
click at [250, 221] on button "Órdenes" at bounding box center [221, 223] width 90 height 48
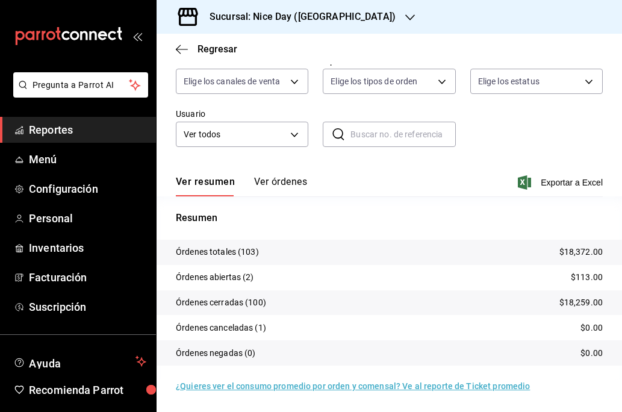
scroll to position [114, 0]
click at [219, 278] on p "Órdenes abiertas (2)" at bounding box center [215, 277] width 78 height 13
click at [282, 177] on button "Ver órdenes" at bounding box center [280, 186] width 53 height 20
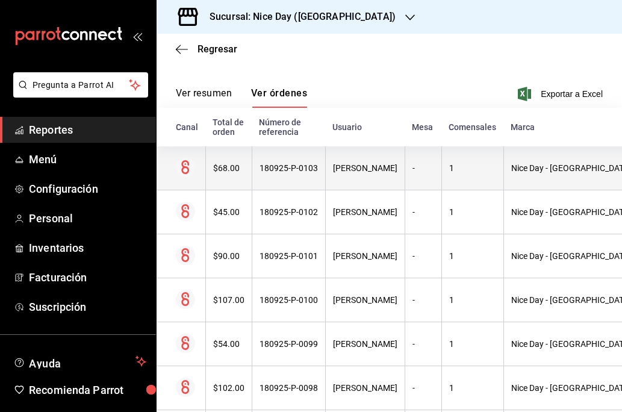
click at [304, 179] on th "180925-P-0103" at bounding box center [288, 168] width 73 height 44
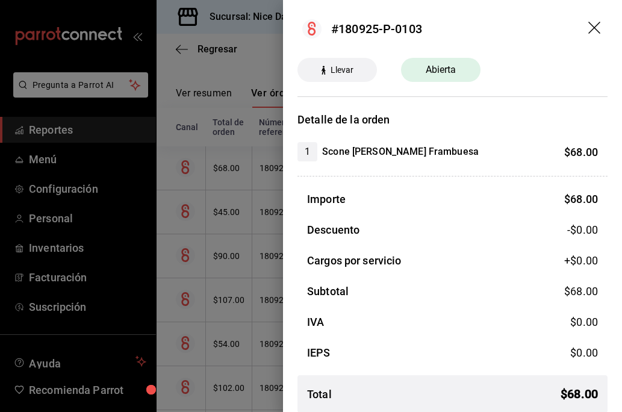
click at [445, 67] on span "Abierta" at bounding box center [440, 70] width 45 height 14
click at [592, 20] on header "#180925-P-0103" at bounding box center [452, 29] width 339 height 58
click at [593, 26] on icon "drag" at bounding box center [594, 28] width 12 height 12
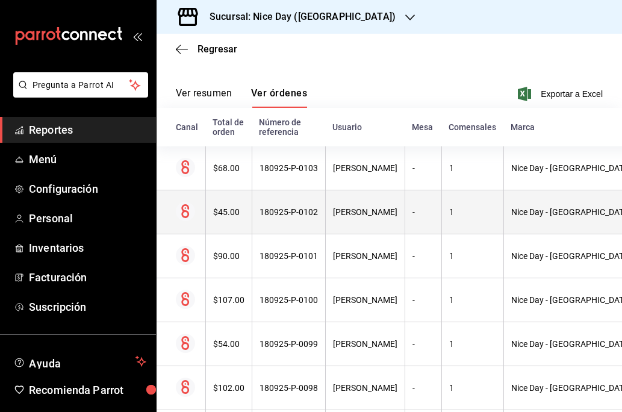
click at [349, 221] on th "Jose Antonio Alonso" at bounding box center [364, 212] width 79 height 44
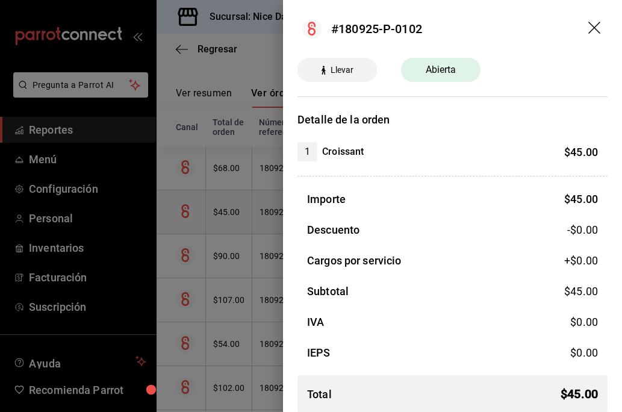
scroll to position [5, 0]
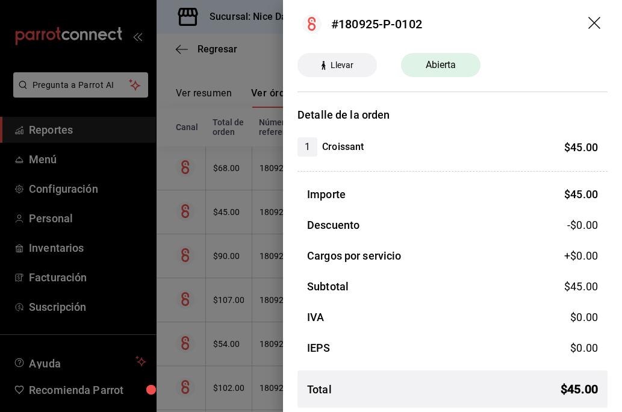
click at [601, 24] on icon "drag" at bounding box center [595, 24] width 14 height 14
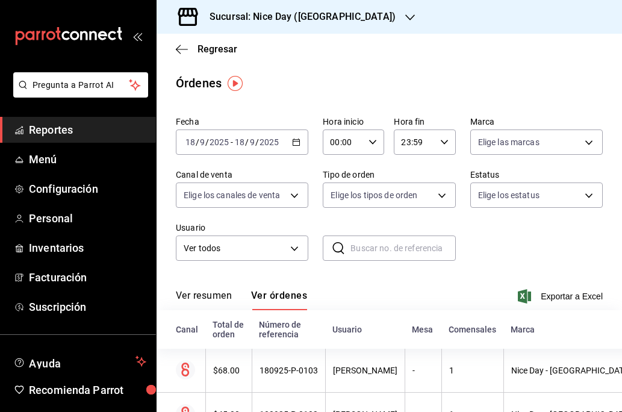
scroll to position [0, 0]
click at [405, 20] on icon "button" at bounding box center [410, 18] width 10 height 10
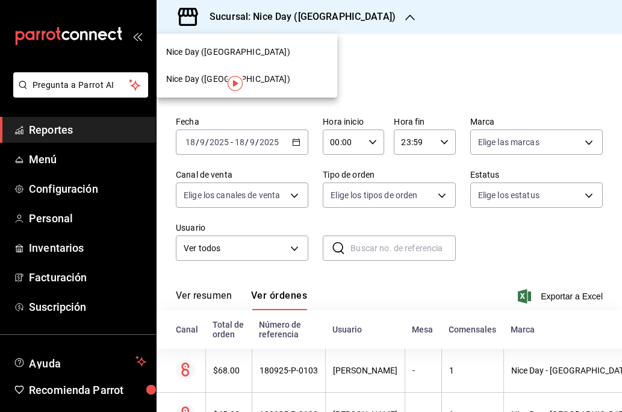
click at [348, 20] on div at bounding box center [311, 206] width 622 height 412
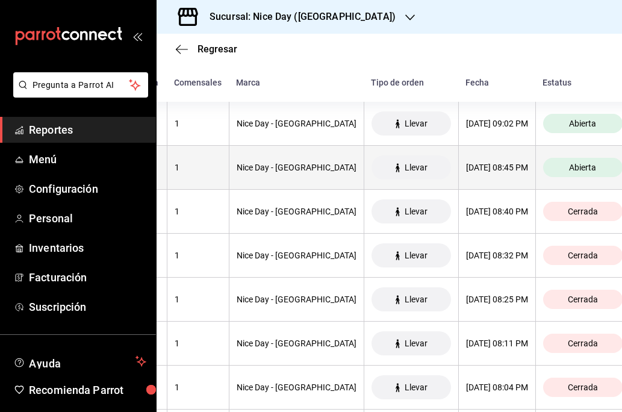
scroll to position [0, 273]
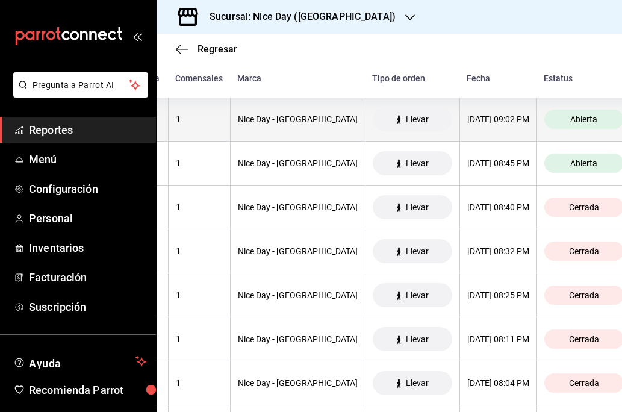
scroll to position [0, 273]
click at [401, 122] on span "Llevar" at bounding box center [417, 119] width 32 height 10
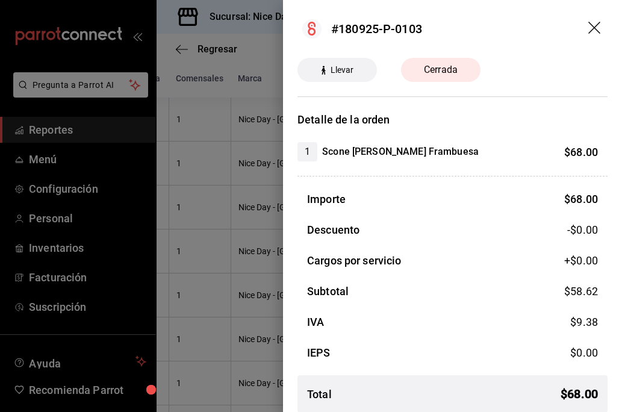
click at [594, 26] on icon "drag" at bounding box center [595, 29] width 14 height 14
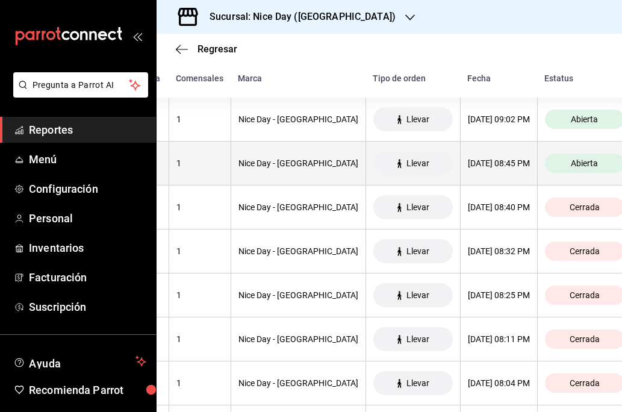
click at [468, 165] on div "[DATE] 08:45 PM" at bounding box center [499, 163] width 62 height 10
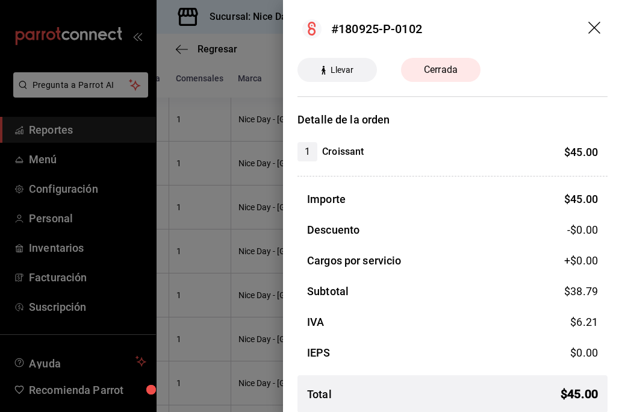
click at [601, 22] on icon "drag" at bounding box center [595, 29] width 14 height 14
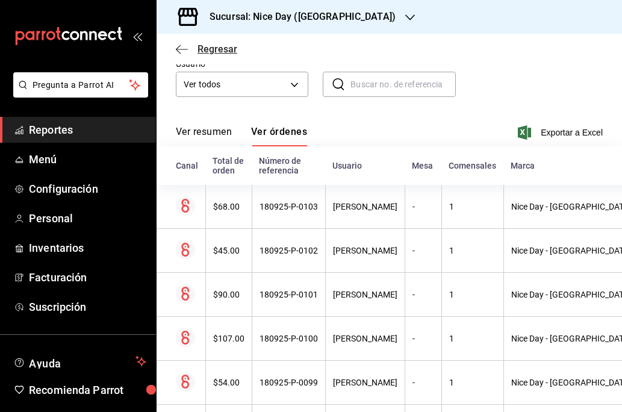
click at [187, 45] on icon "button" at bounding box center [182, 49] width 12 height 11
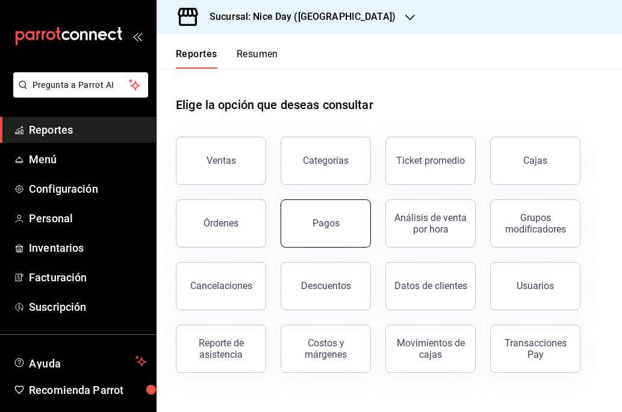
click at [328, 226] on div "Pagos" at bounding box center [325, 222] width 27 height 11
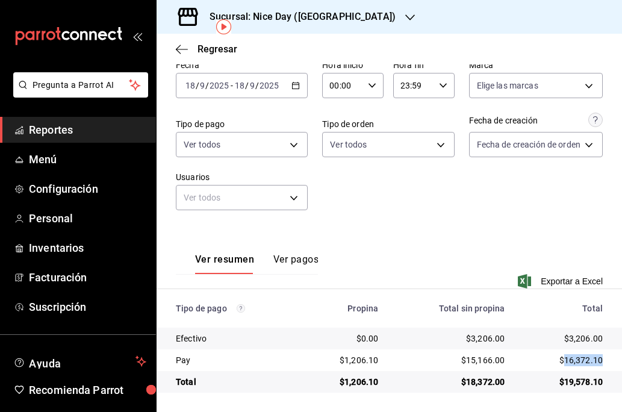
drag, startPoint x: 565, startPoint y: 362, endPoint x: 611, endPoint y: 361, distance: 45.7
click at [611, 361] on td "$16,372.10" at bounding box center [568, 360] width 108 height 22
click at [188, 45] on span "Regresar" at bounding box center [206, 48] width 61 height 11
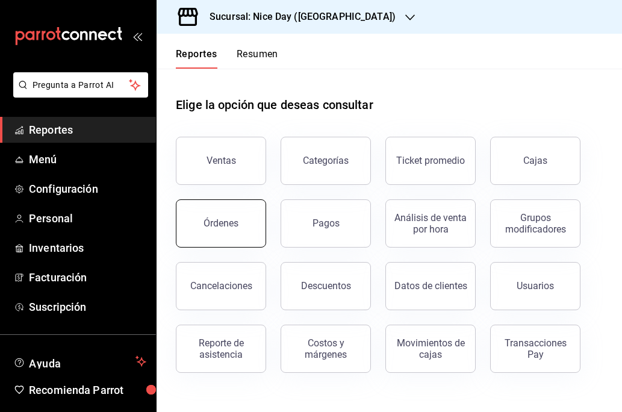
click at [232, 223] on div "Órdenes" at bounding box center [220, 222] width 35 height 11
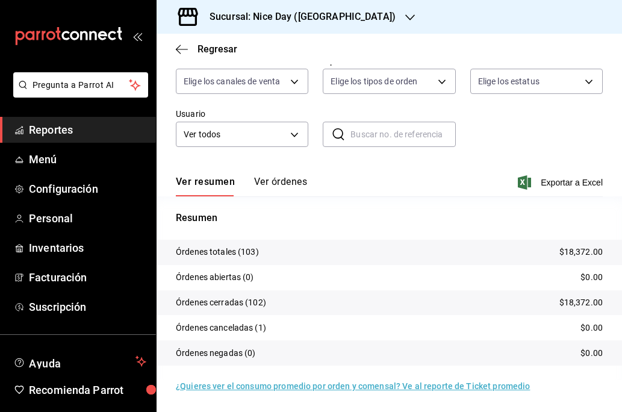
scroll to position [114, 0]
click at [184, 50] on icon "button" at bounding box center [182, 49] width 12 height 11
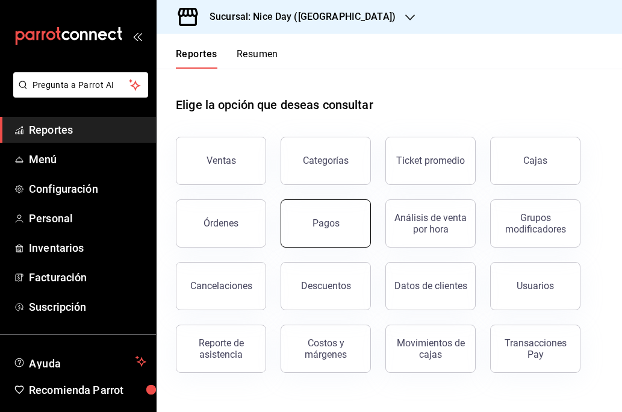
click at [302, 247] on div "Ventas Categorías Ticket promedio Cajas Órdenes Pagos Análisis de venta por hor…" at bounding box center [381, 247] width 441 height 250
click at [327, 228] on div "Pagos" at bounding box center [325, 222] width 27 height 11
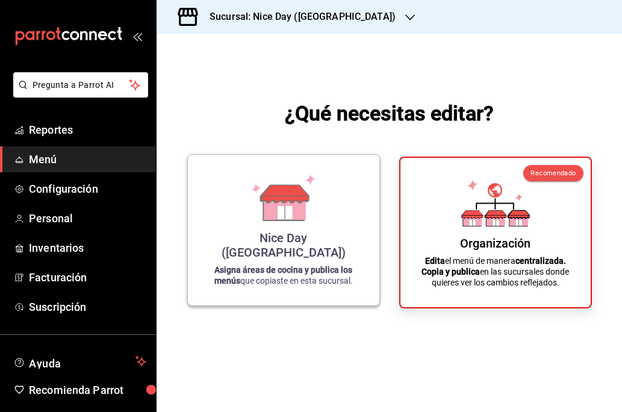
click at [257, 221] on icon at bounding box center [283, 197] width 69 height 47
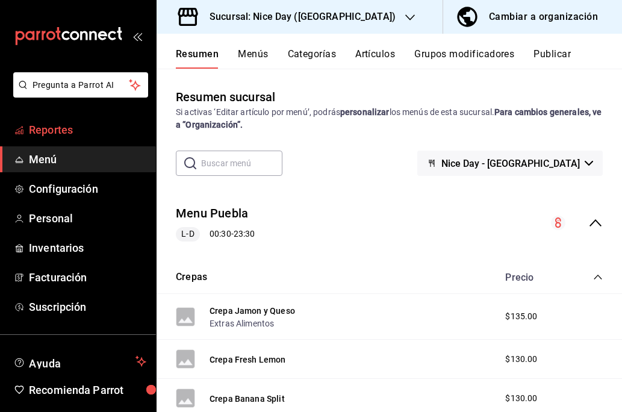
click at [58, 124] on span "Reportes" at bounding box center [87, 130] width 117 height 16
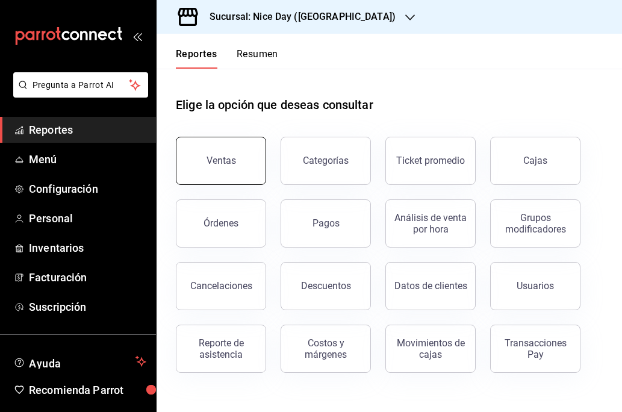
click at [243, 167] on button "Ventas" at bounding box center [221, 161] width 90 height 48
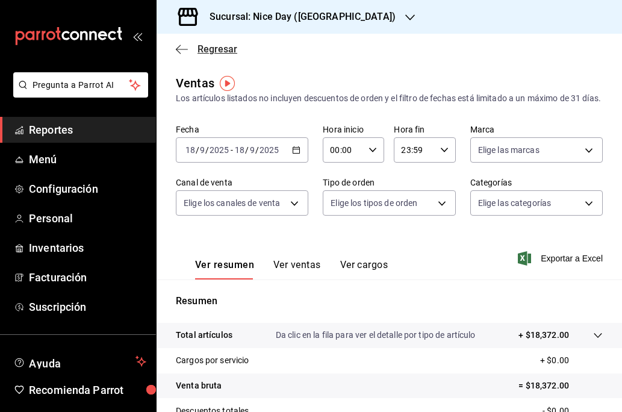
click at [180, 51] on icon "button" at bounding box center [182, 49] width 12 height 11
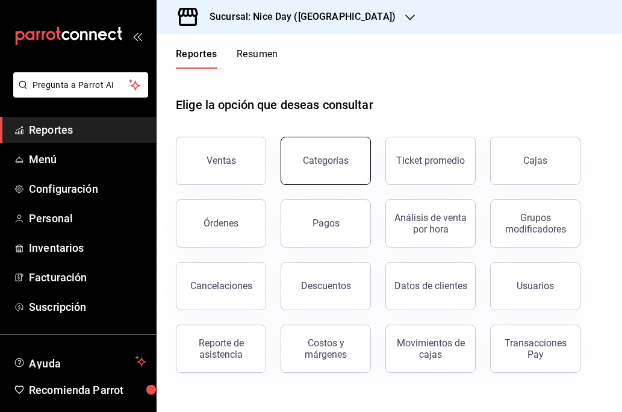
click at [336, 153] on button "Categorías" at bounding box center [325, 161] width 90 height 48
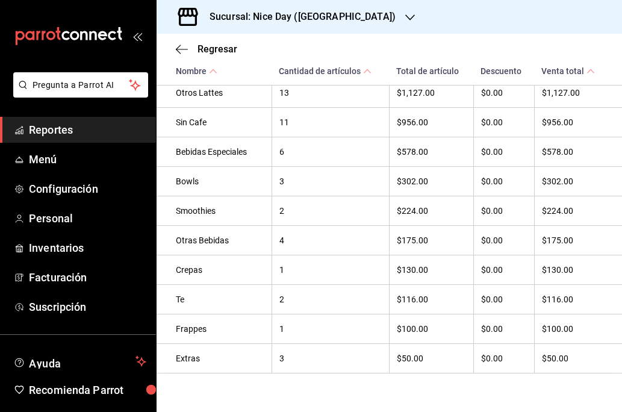
scroll to position [406, 0]
click at [193, 268] on div "Crepas" at bounding box center [220, 270] width 88 height 10
click at [282, 272] on div "1" at bounding box center [330, 270] width 102 height 10
click at [317, 17] on h3 "Sucursal: Nice Day ([GEOGRAPHIC_DATA])" at bounding box center [298, 17] width 196 height 14
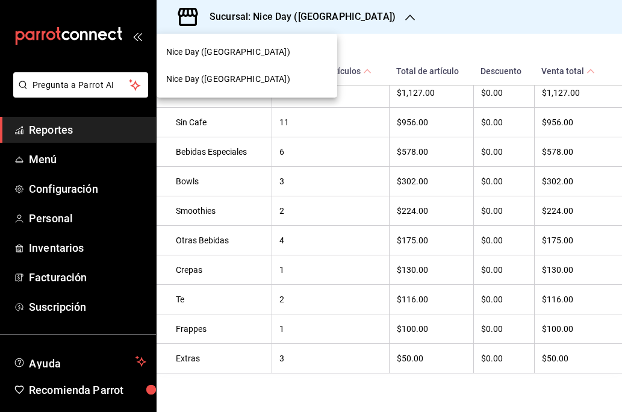
click at [232, 51] on span "Nice Day ([GEOGRAPHIC_DATA])" at bounding box center [228, 52] width 124 height 13
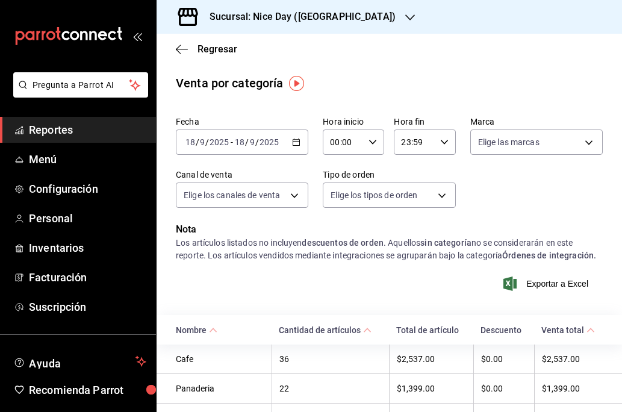
scroll to position [0, 0]
click at [292, 143] on icon "button" at bounding box center [296, 142] width 8 height 8
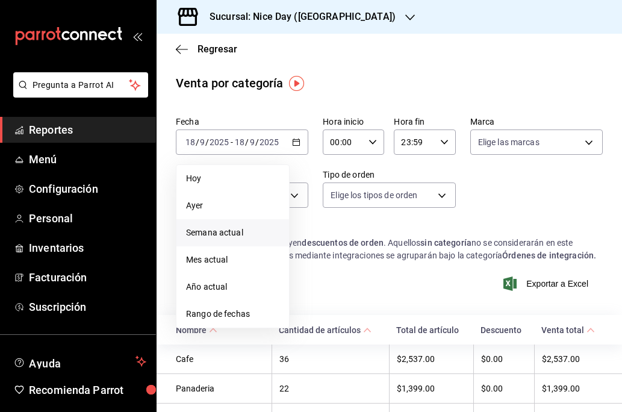
click at [226, 234] on span "Semana actual" at bounding box center [232, 232] width 93 height 13
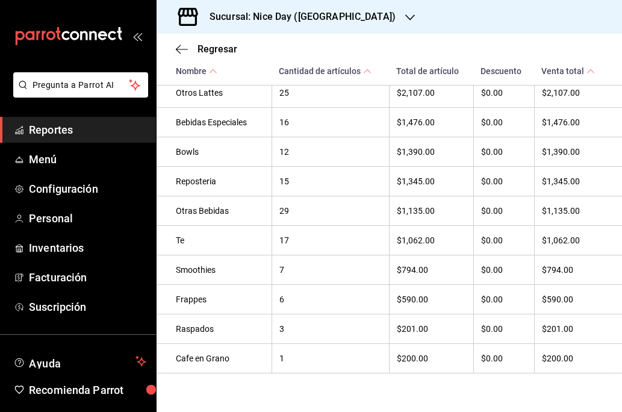
scroll to position [436, 0]
